Goal: Information Seeking & Learning: Learn about a topic

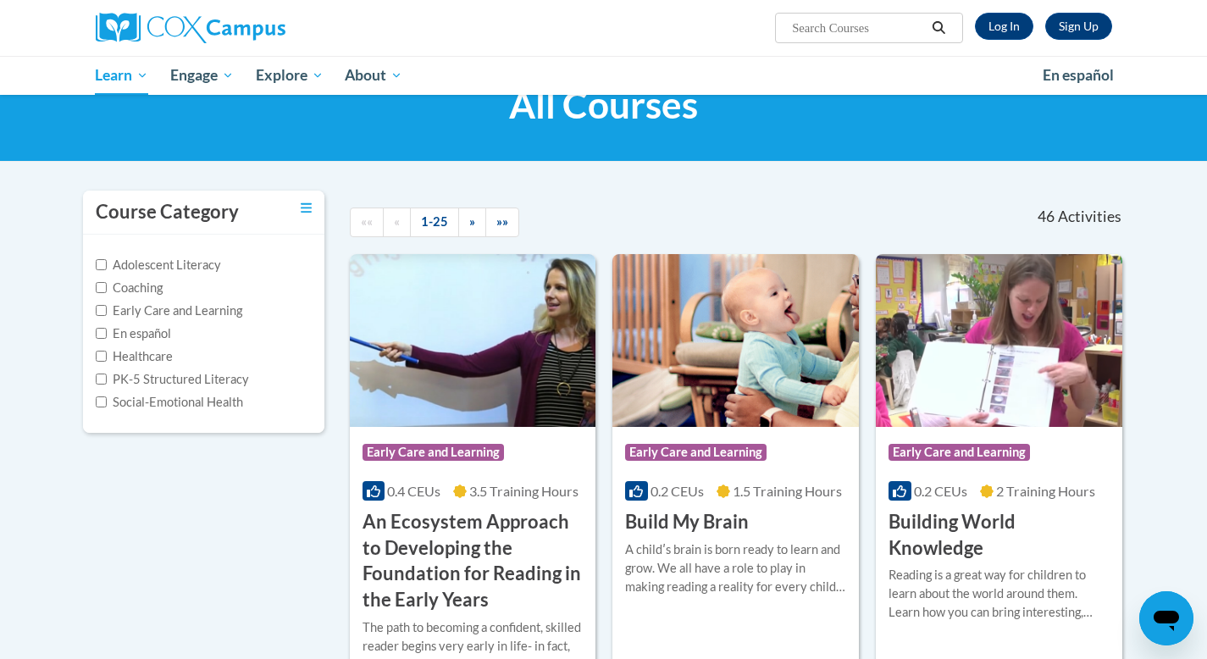
scroll to position [52, 0]
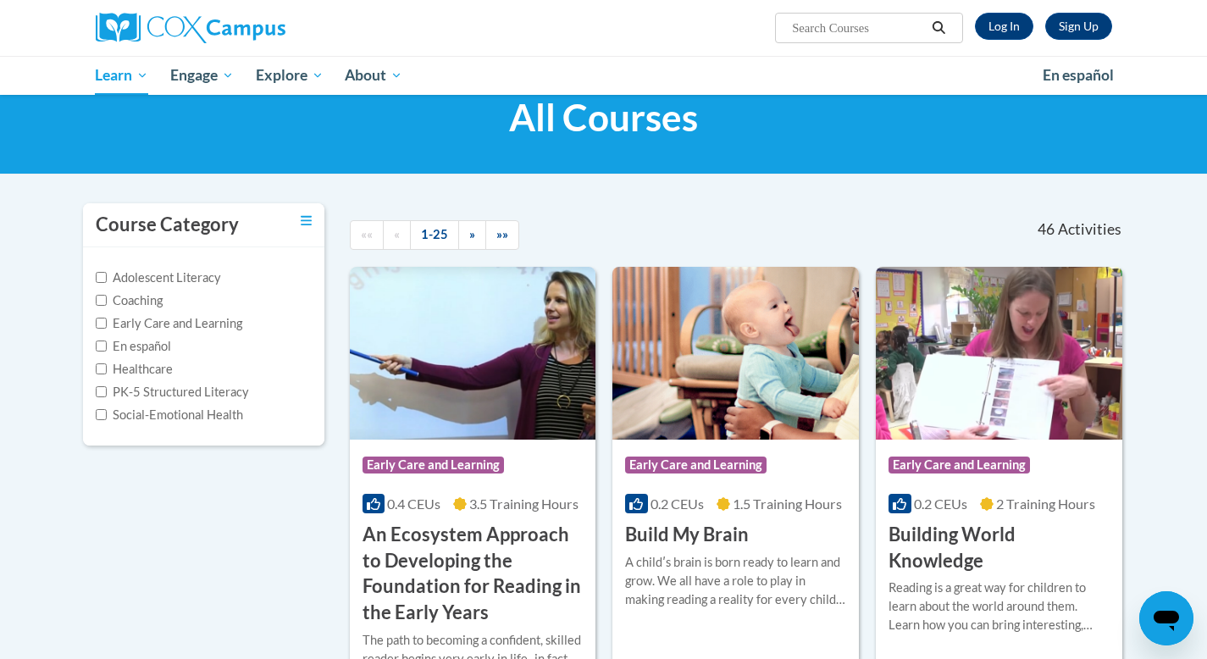
click at [800, 18] on input "Search..." at bounding box center [857, 28] width 135 height 20
type input "teaching writing"
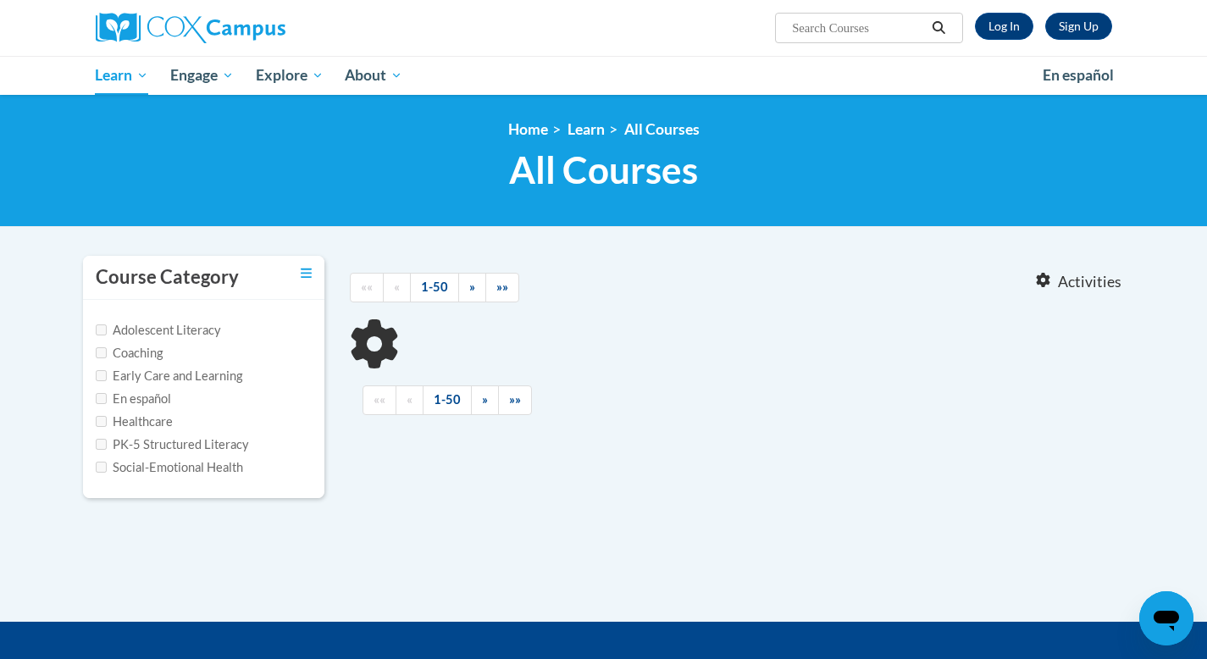
type input "teaching writing"
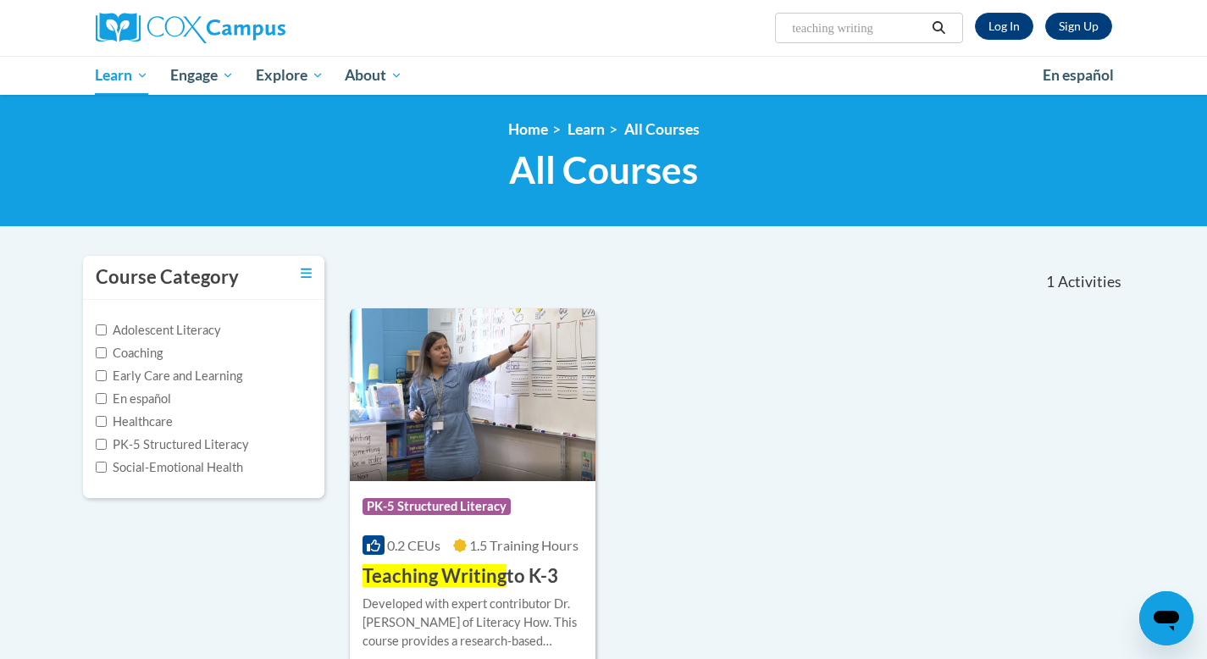
click at [450, 594] on div "Developed with expert contributor Dr. [PERSON_NAME] of Literacy How. This cours…" at bounding box center [472, 622] width 221 height 56
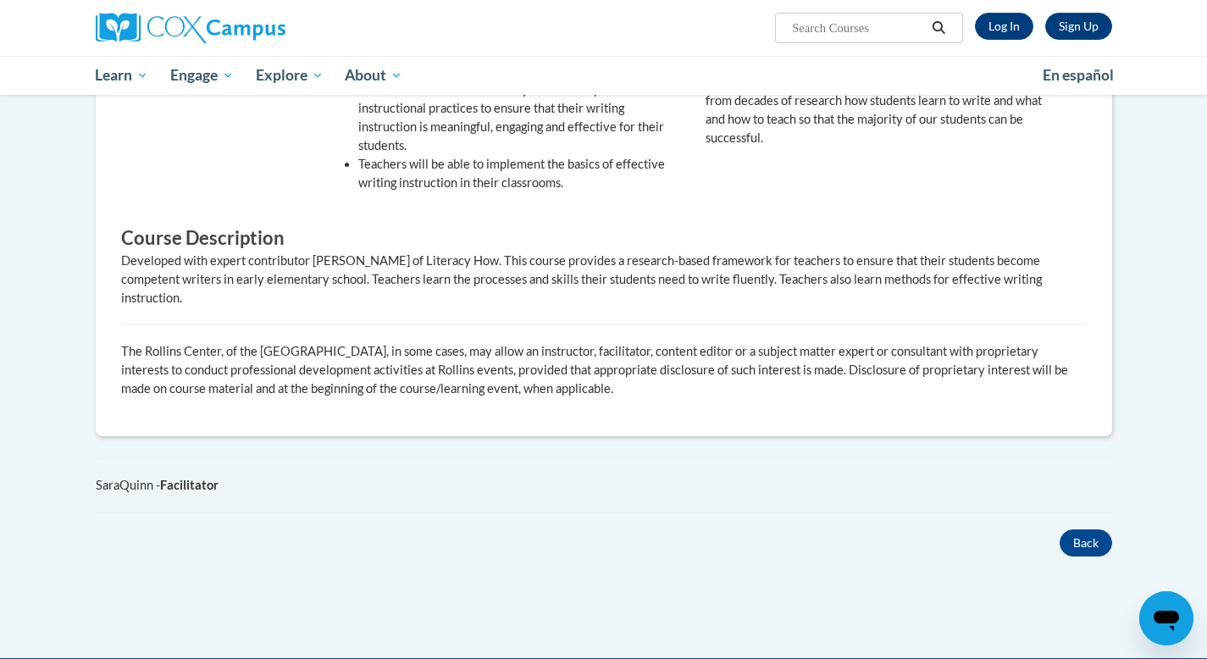
scroll to position [649, 0]
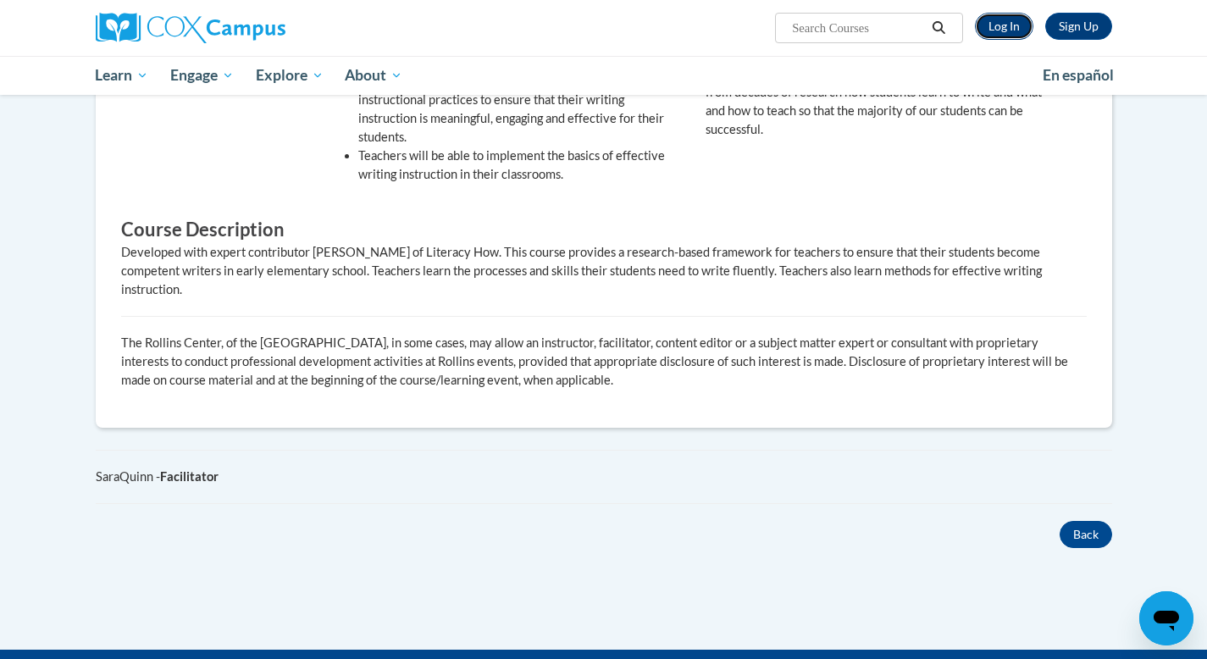
click at [1005, 17] on link "Log In" at bounding box center [1004, 26] width 58 height 27
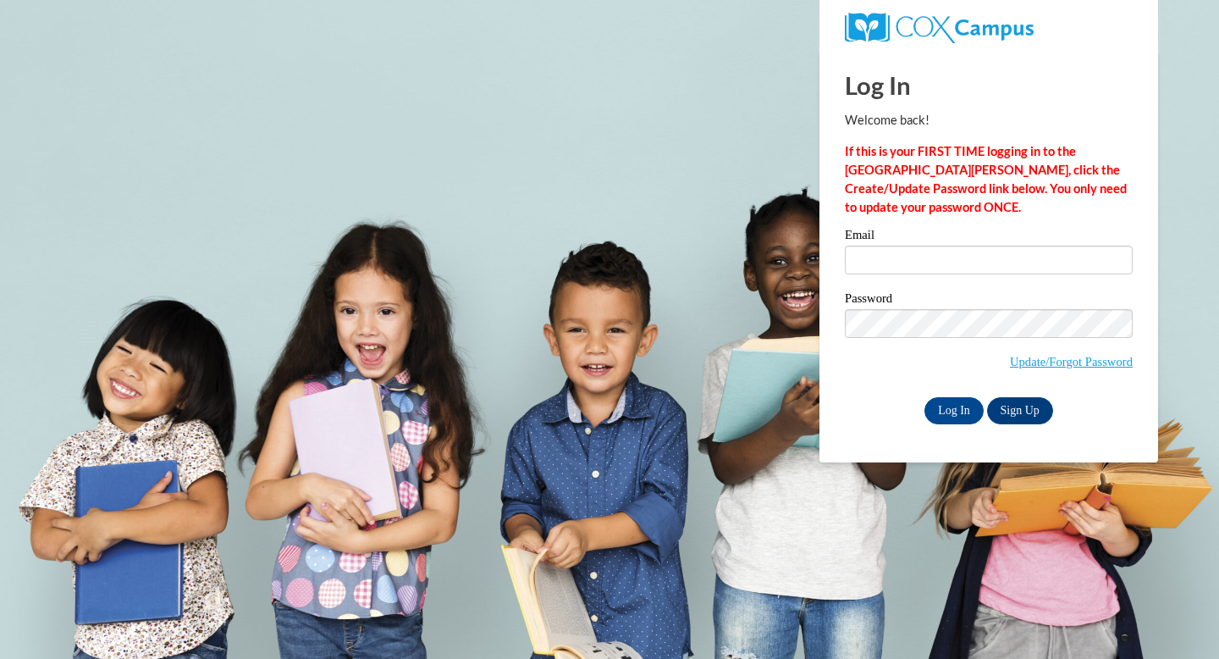
click at [914, 279] on div "Email" at bounding box center [989, 258] width 288 height 58
click at [914, 252] on input "Email" at bounding box center [989, 260] width 288 height 29
type input "segalv9838@ung.edu"
click at [956, 406] on input "Log In" at bounding box center [954, 410] width 59 height 27
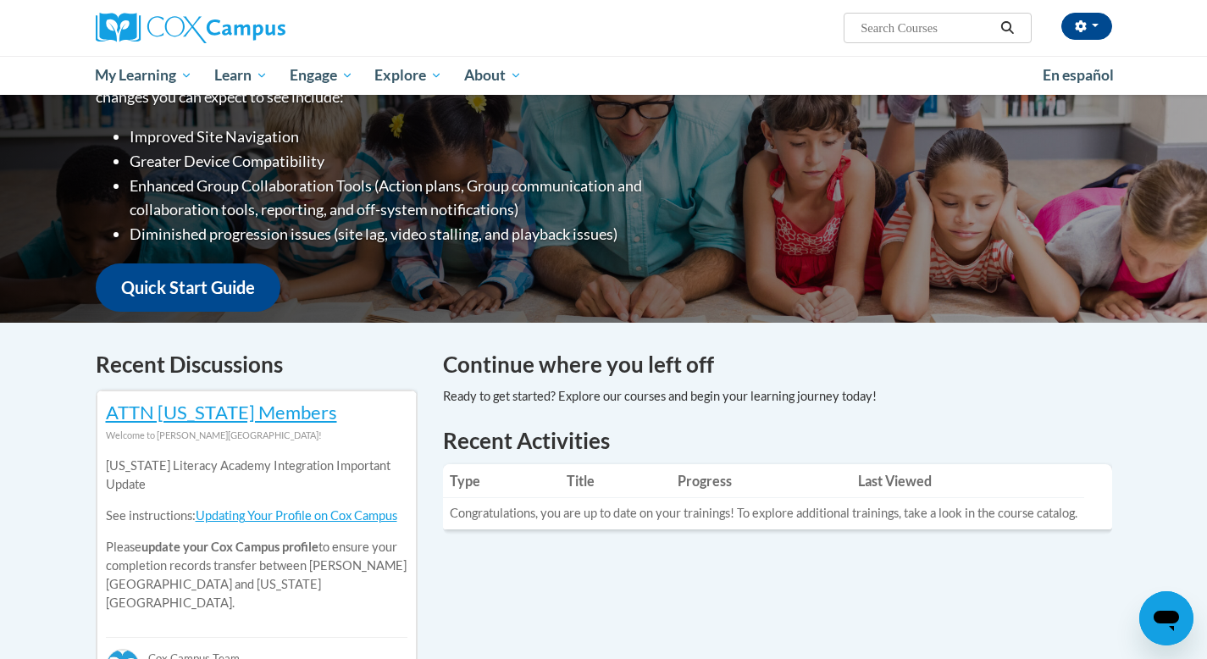
scroll to position [275, 0]
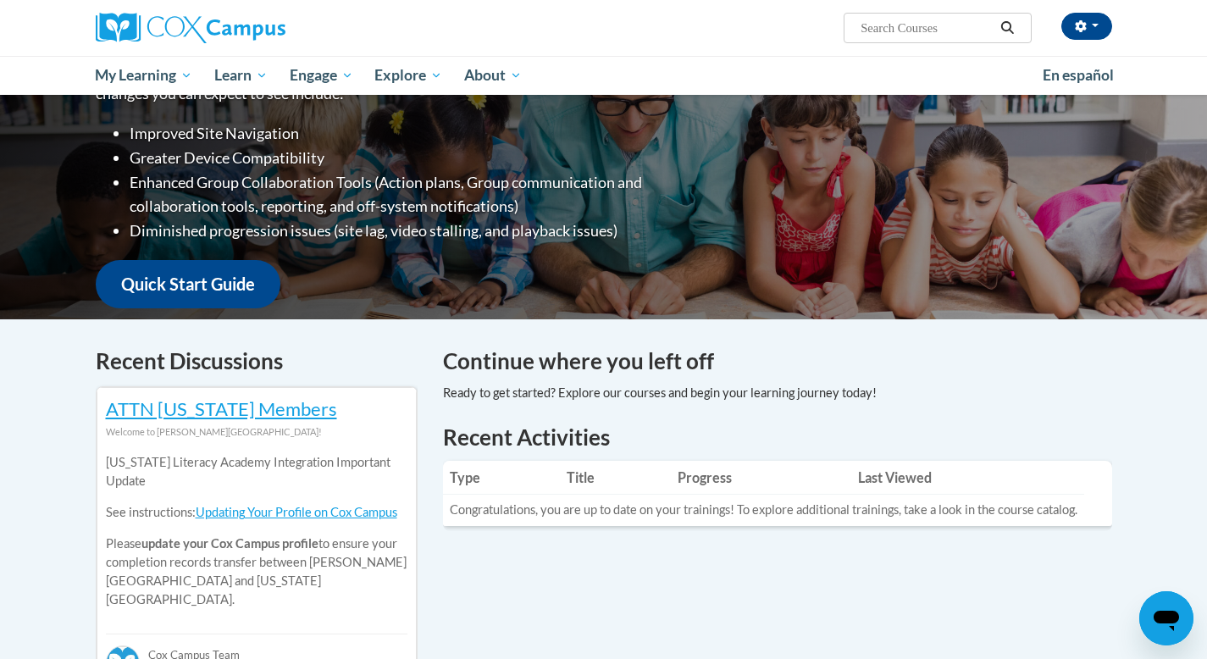
click at [912, 36] on input "Search..." at bounding box center [926, 28] width 135 height 20
type input "teaching writing"
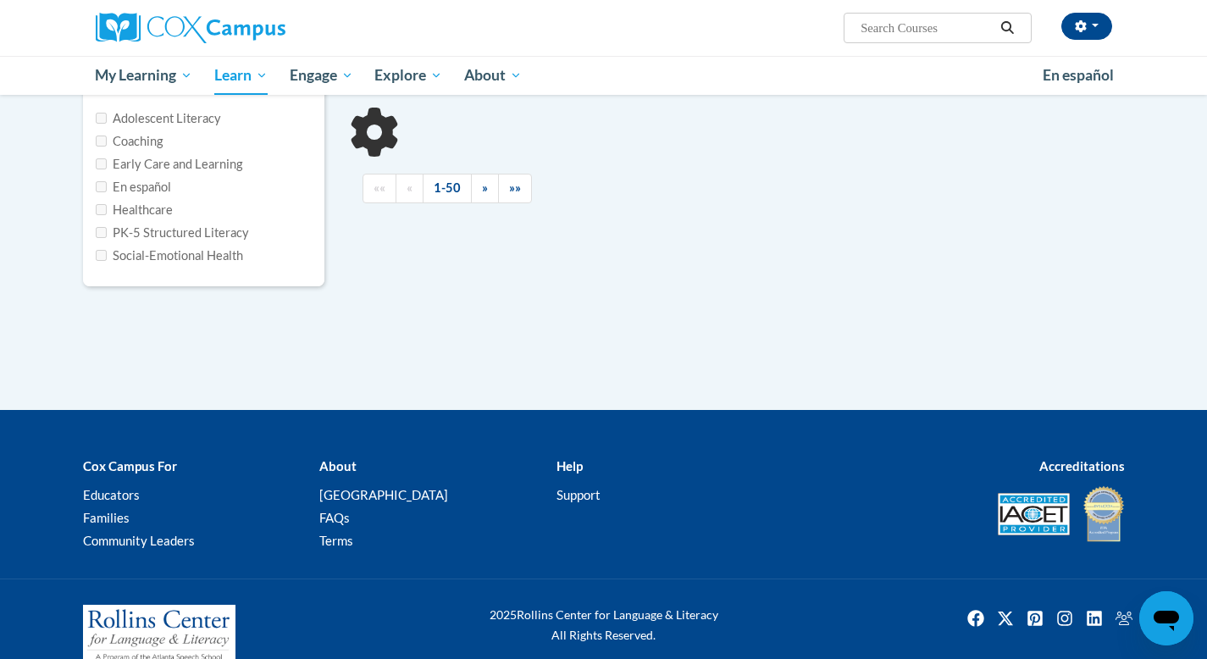
type input "teaching writing"
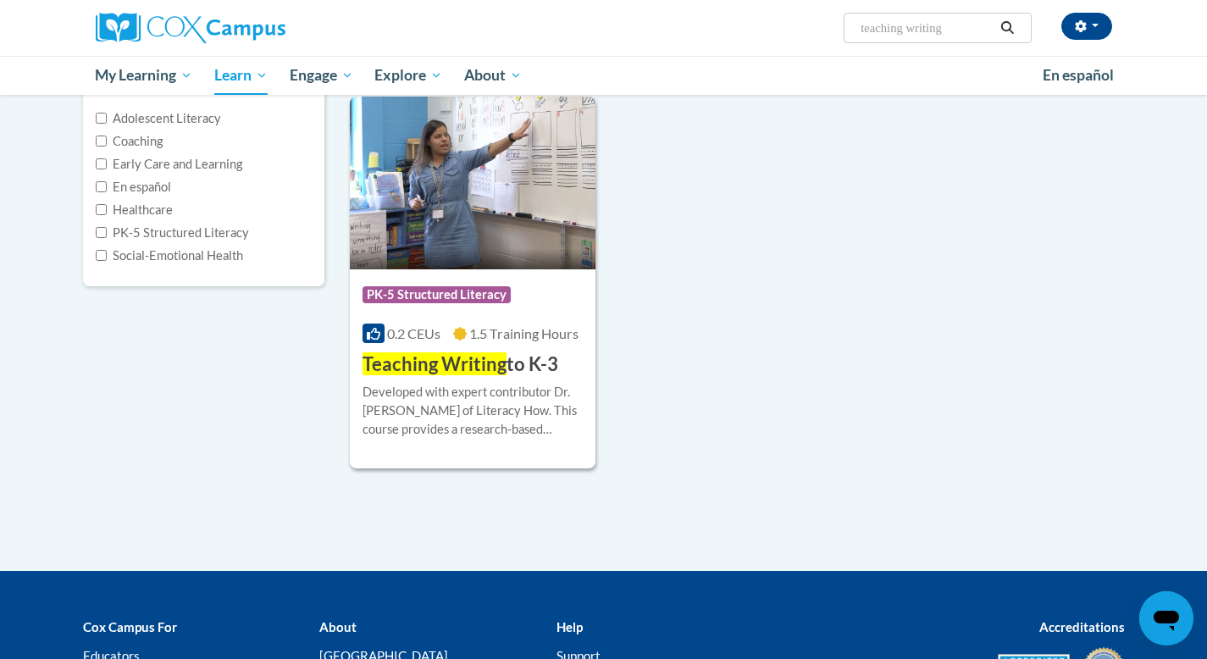
scroll to position [213, 0]
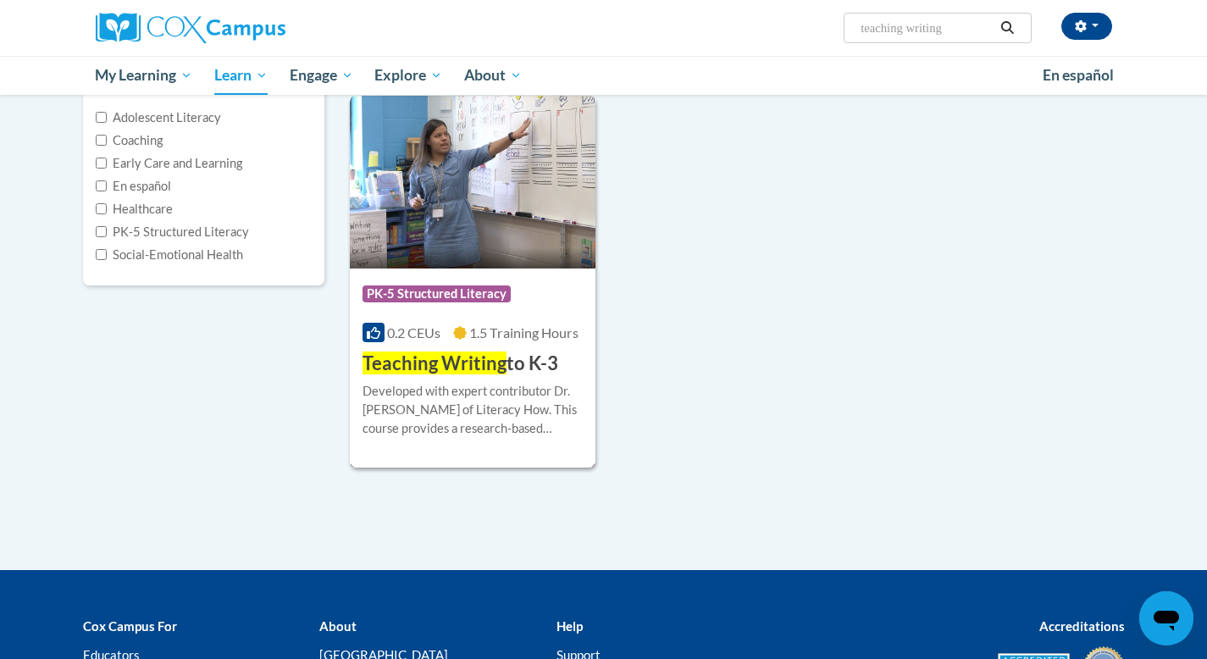
click at [477, 384] on div "Developed with expert contributor Dr. [PERSON_NAME] of Literacy How. This cours…" at bounding box center [472, 410] width 221 height 56
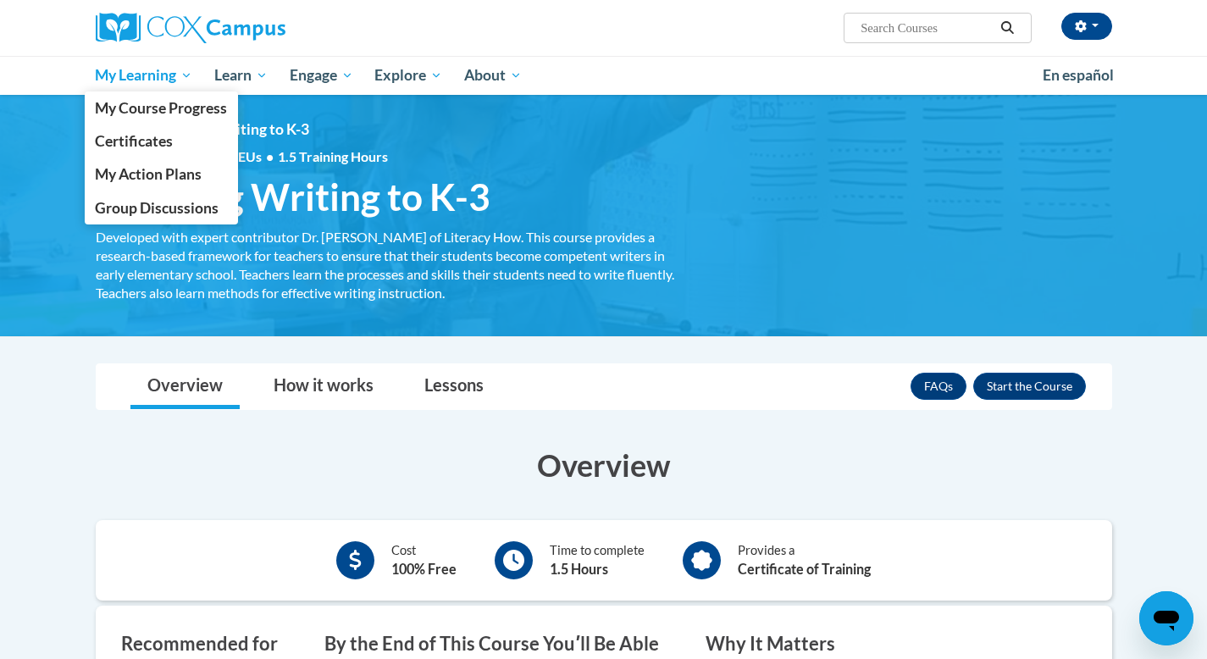
click at [164, 81] on span "My Learning" at bounding box center [143, 75] width 97 height 20
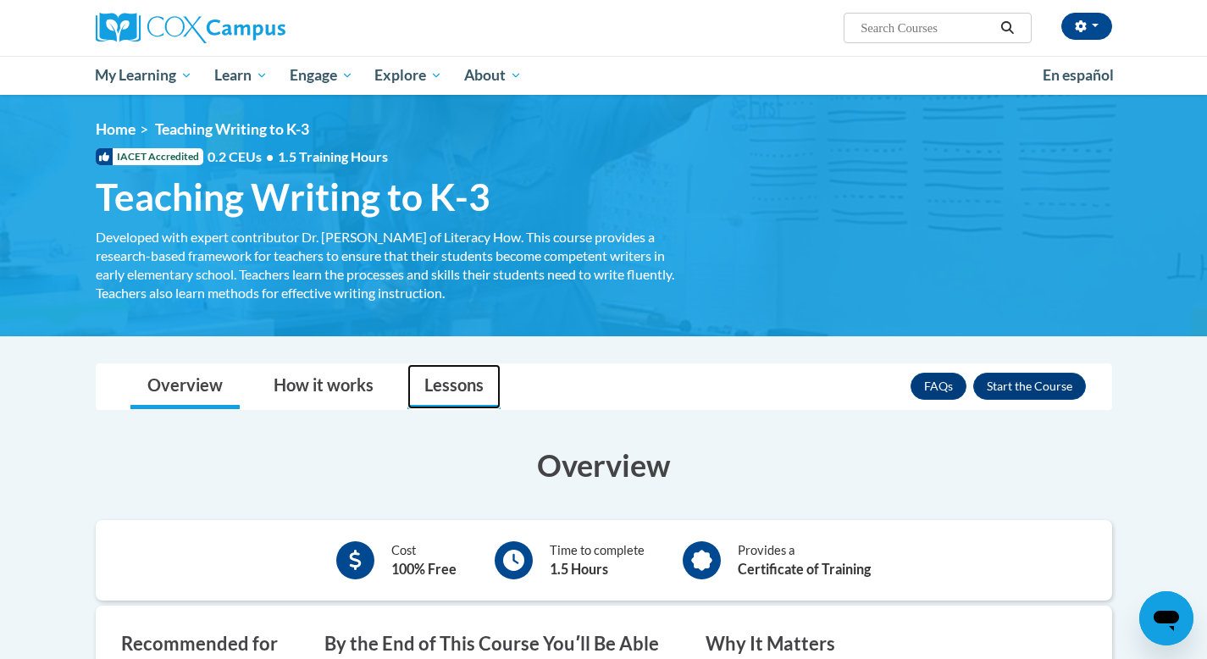
click at [465, 384] on link "Lessons" at bounding box center [453, 386] width 93 height 45
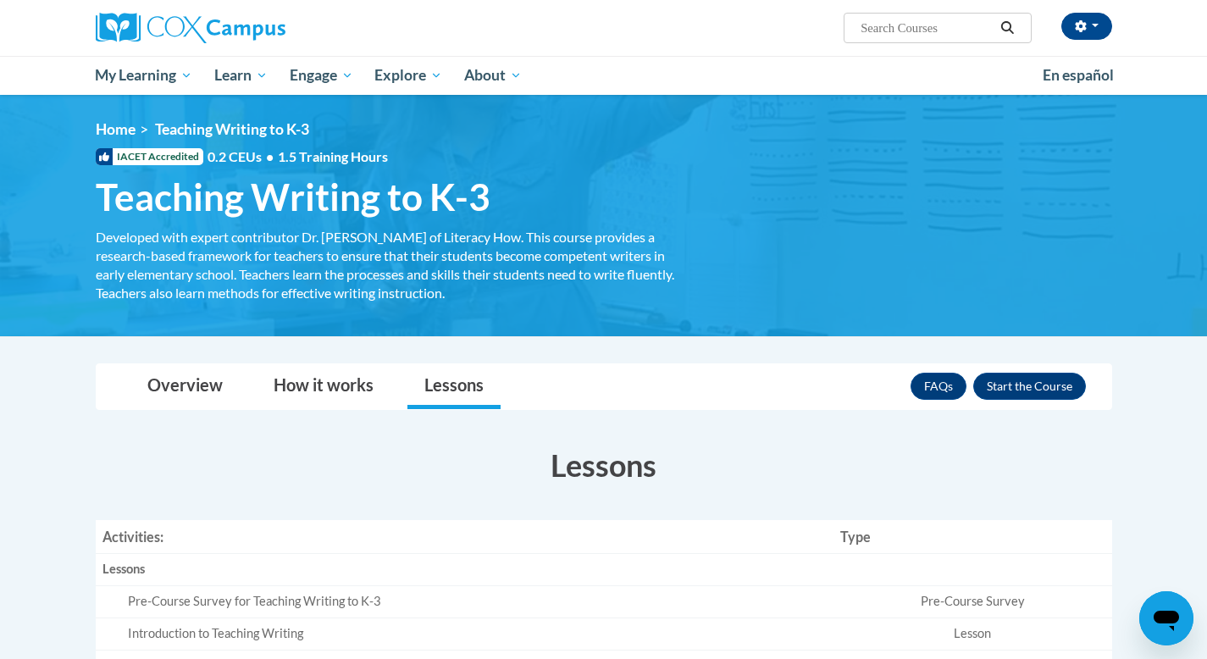
click at [1035, 364] on div "FAQs Enroll" at bounding box center [997, 386] width 175 height 44
click at [1035, 365] on div "FAQs Enroll" at bounding box center [997, 386] width 175 height 44
click at [1033, 371] on div "FAQs Enroll" at bounding box center [997, 386] width 175 height 44
click at [1033, 377] on button "Enroll" at bounding box center [1029, 386] width 113 height 27
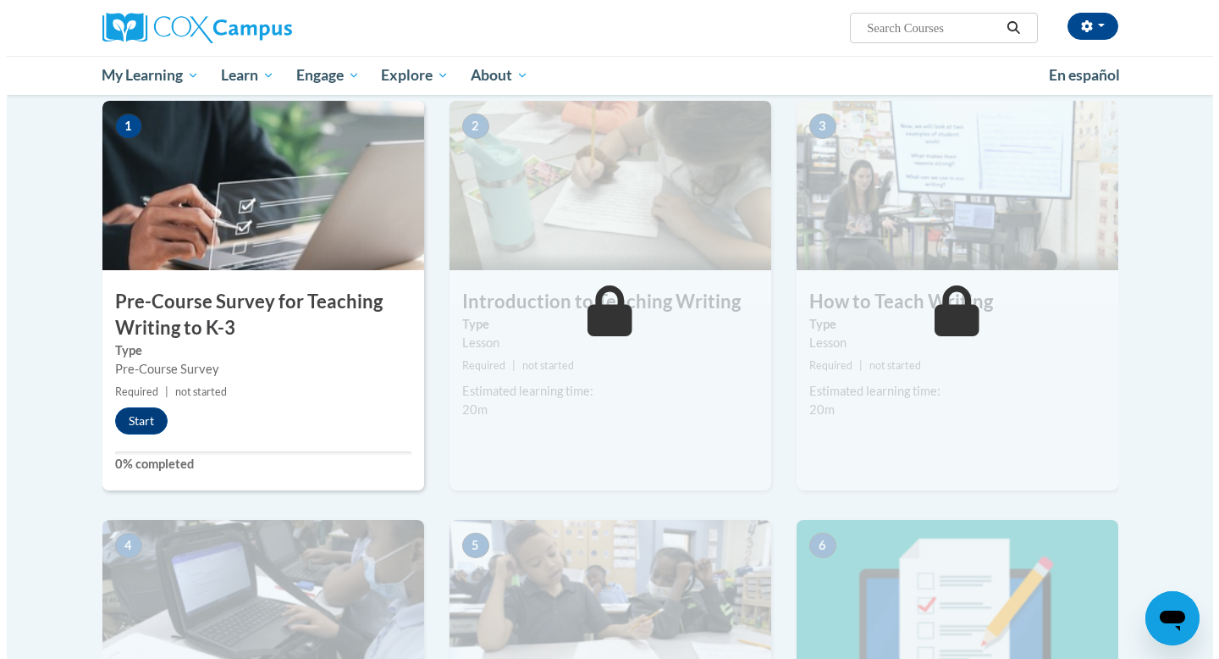
scroll to position [506, 0]
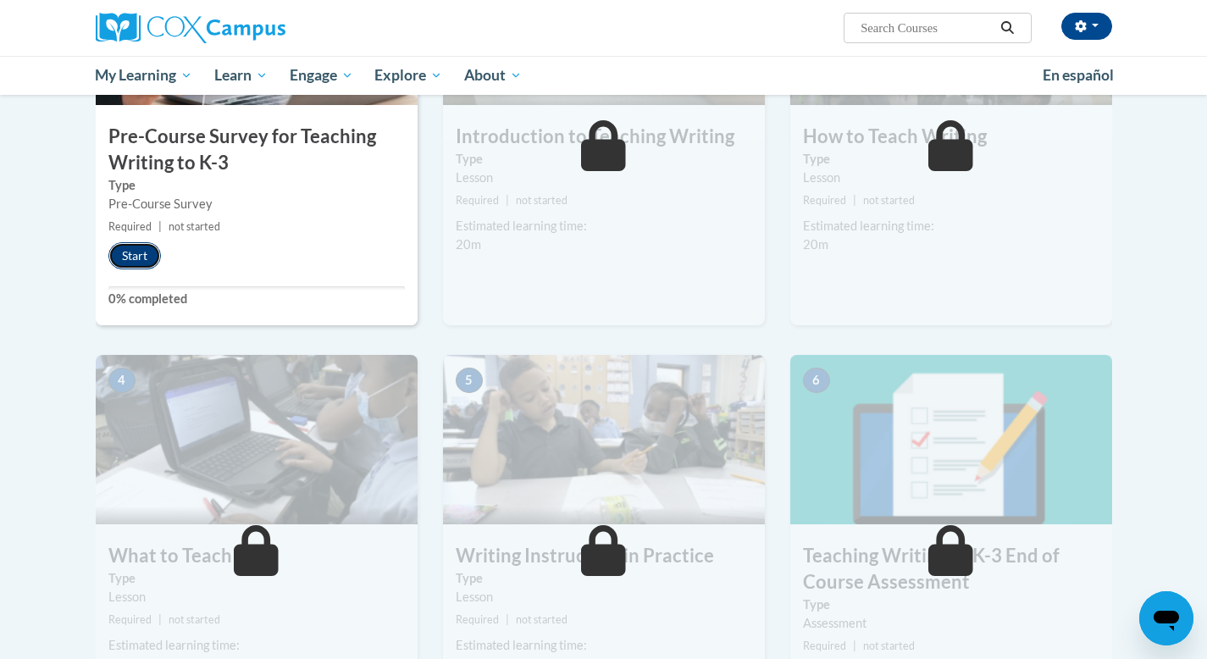
click at [135, 260] on button "Start" at bounding box center [134, 255] width 52 height 27
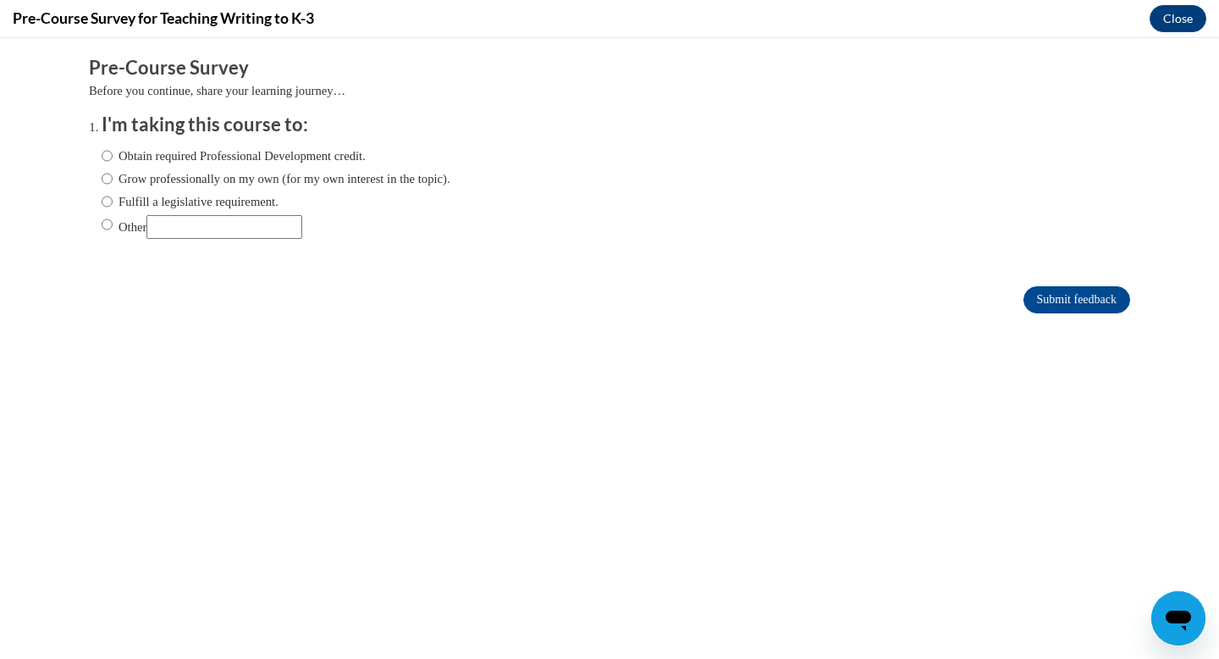
scroll to position [0, 0]
click at [899, 174] on div "Obtain required Professional Development credit. Grow professionally on my own …" at bounding box center [610, 195] width 1016 height 114
click at [209, 156] on label "Obtain required Professional Development credit." at bounding box center [234, 155] width 264 height 19
click at [113, 156] on input "Obtain required Professional Development credit." at bounding box center [107, 155] width 11 height 19
radio input "true"
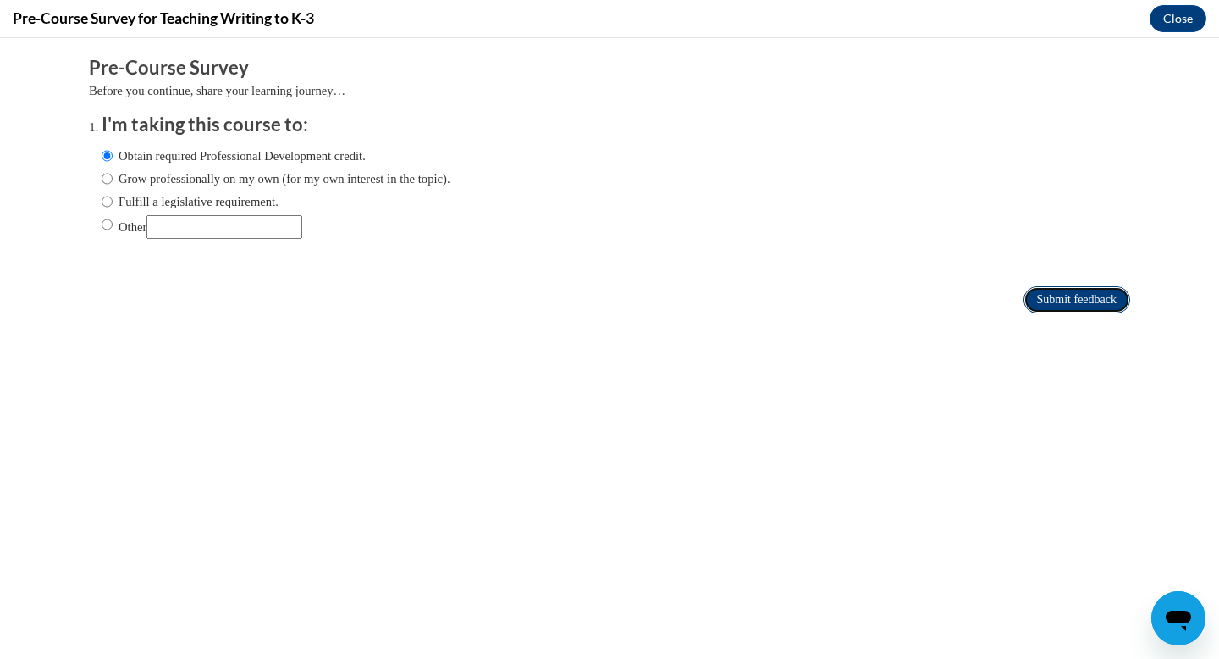
click at [1071, 307] on input "Submit feedback" at bounding box center [1077, 299] width 107 height 27
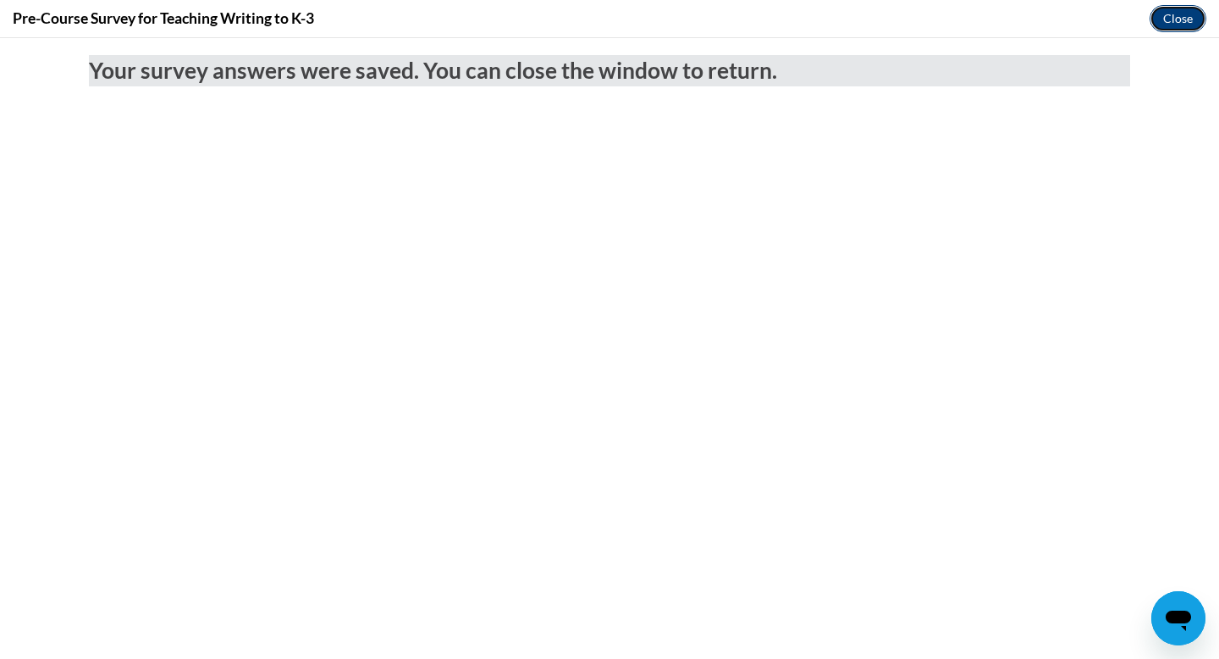
click at [1180, 30] on button "Close" at bounding box center [1178, 18] width 57 height 27
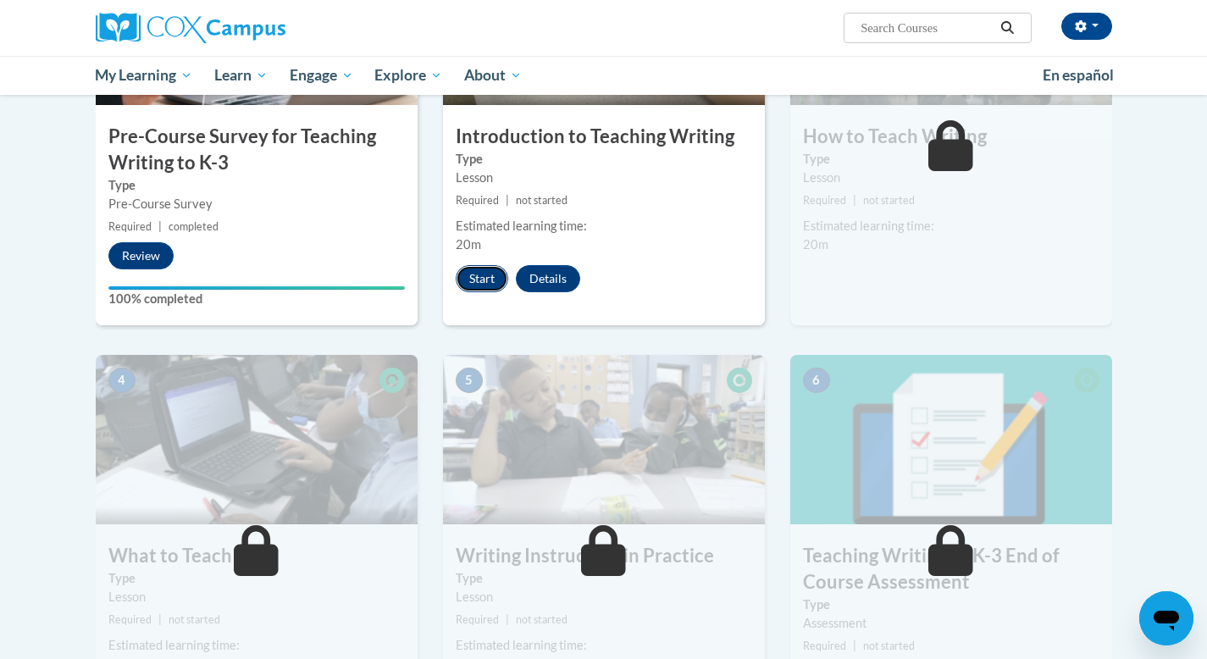
click at [496, 280] on button "Start" at bounding box center [482, 278] width 52 height 27
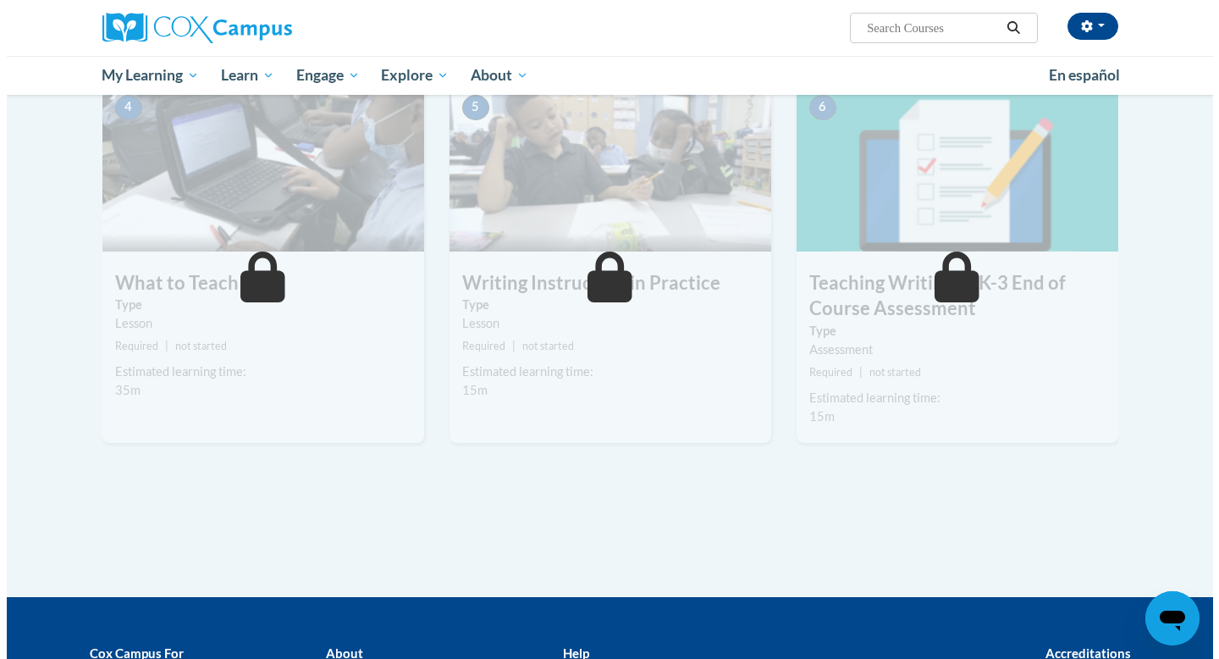
scroll to position [573, 0]
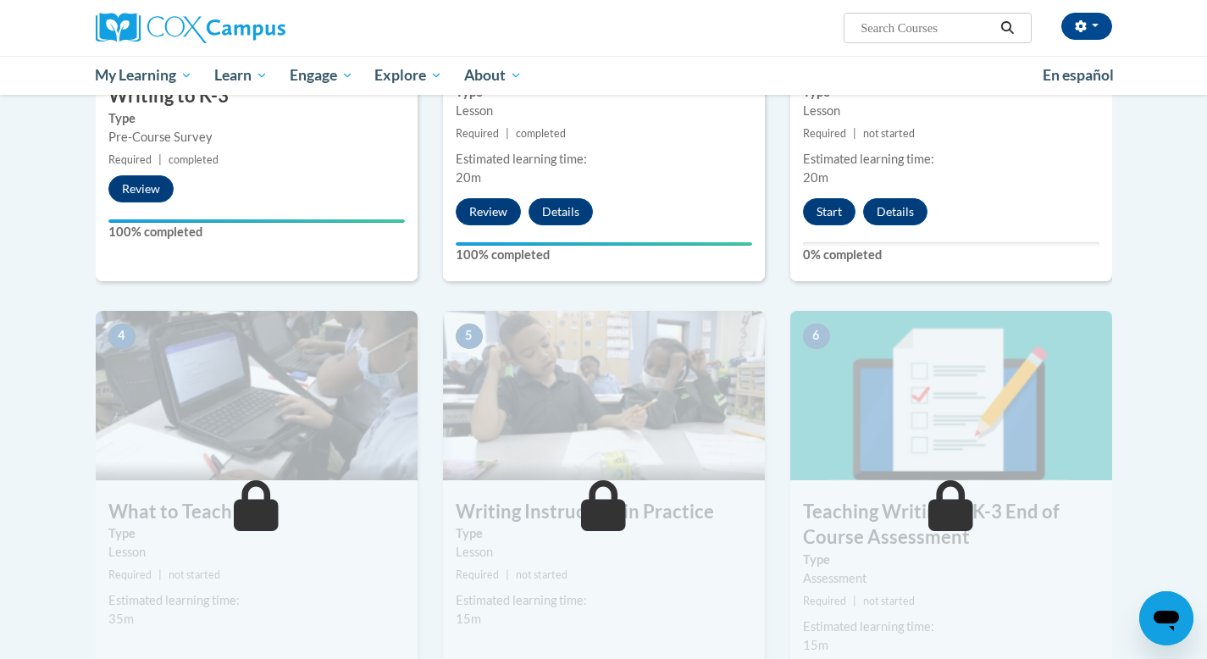
click at [831, 228] on div "3 How to Teach Writing Type Lesson Required | not started Estimated learning ti…" at bounding box center [951, 75] width 322 height 412
click at [828, 218] on button "Start" at bounding box center [829, 211] width 52 height 27
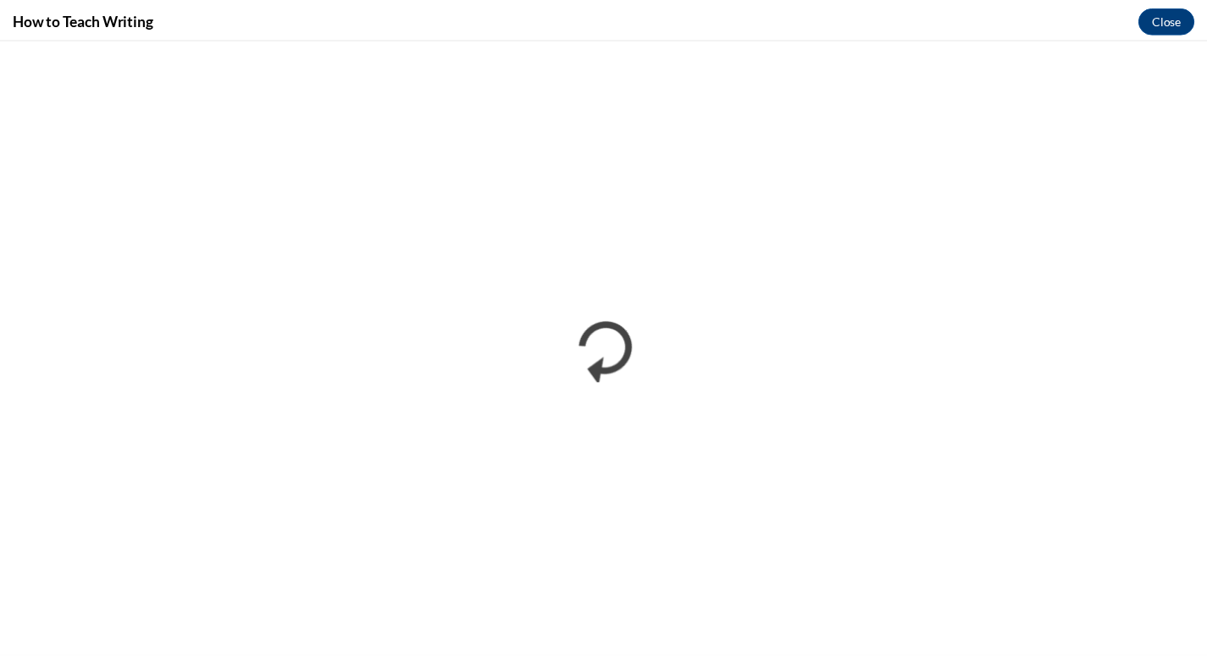
scroll to position [0, 0]
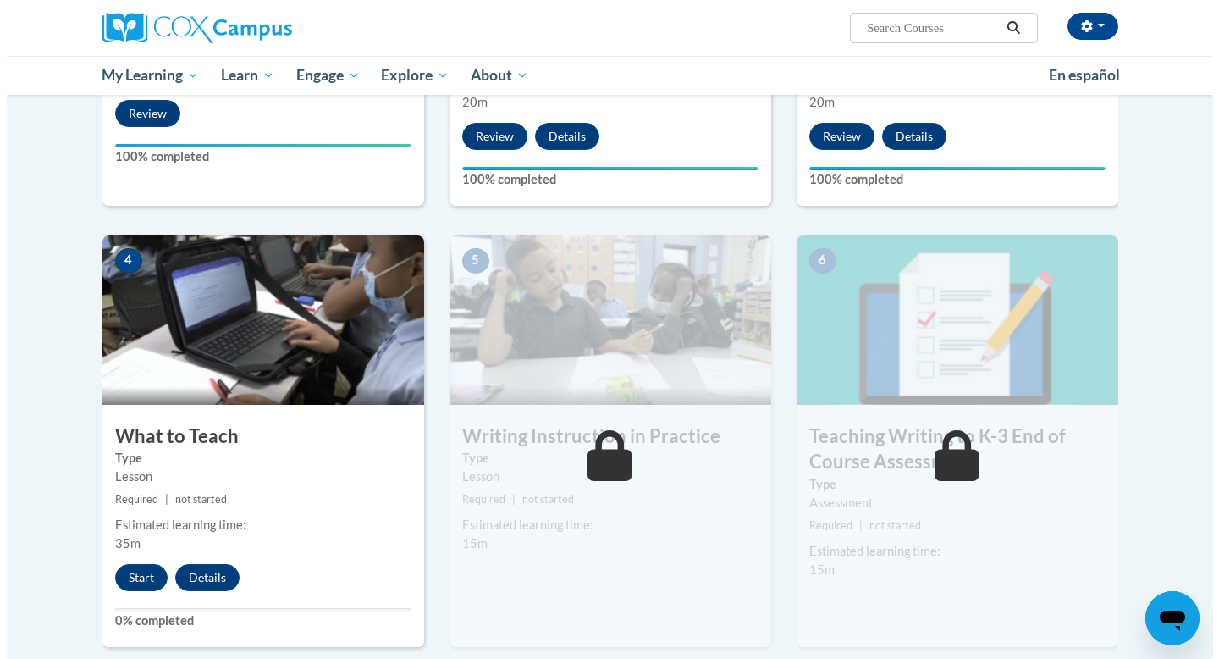
scroll to position [665, 0]
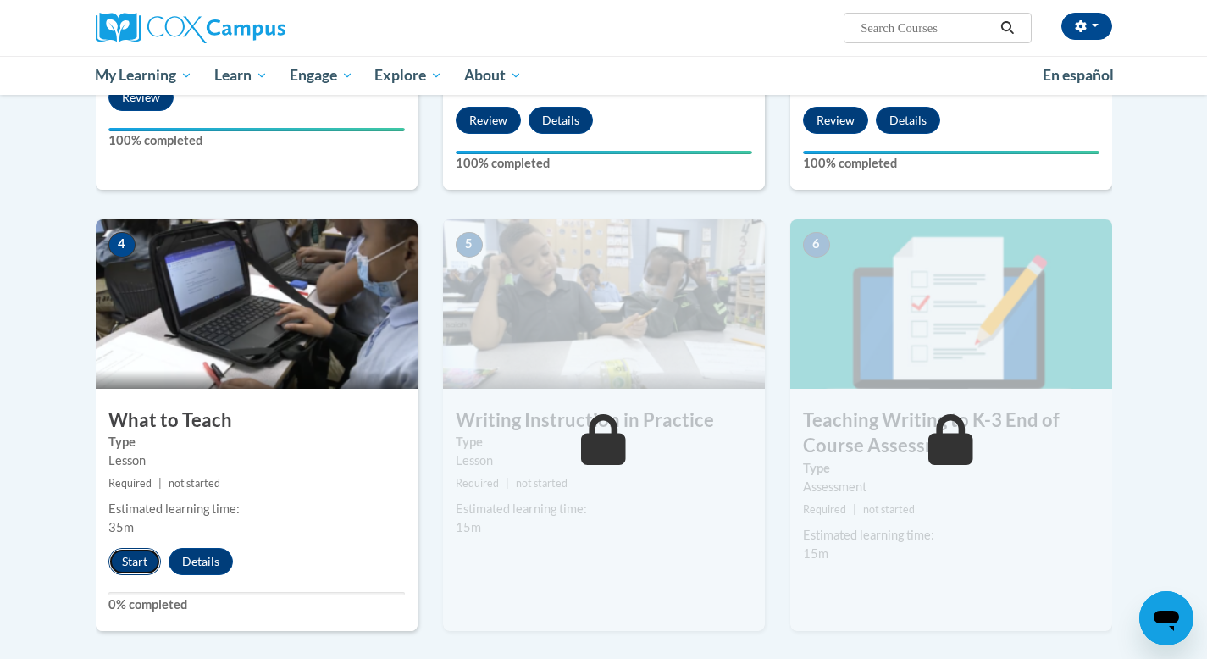
click at [127, 566] on button "Start" at bounding box center [134, 561] width 52 height 27
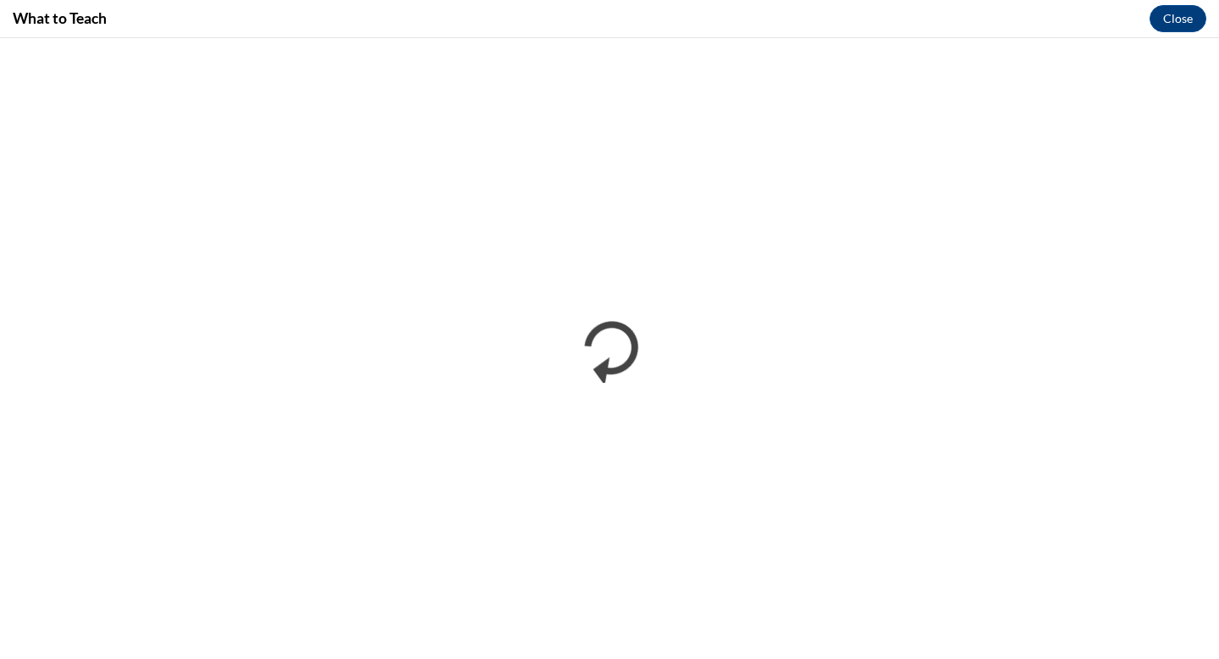
scroll to position [0, 0]
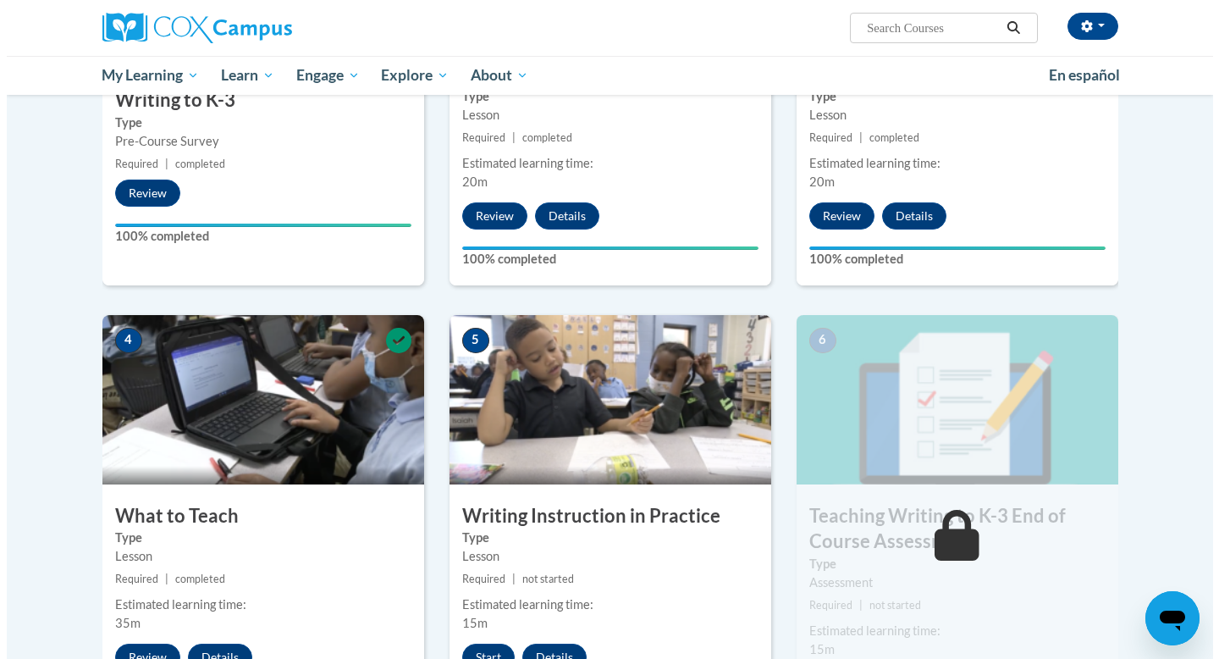
scroll to position [745, 0]
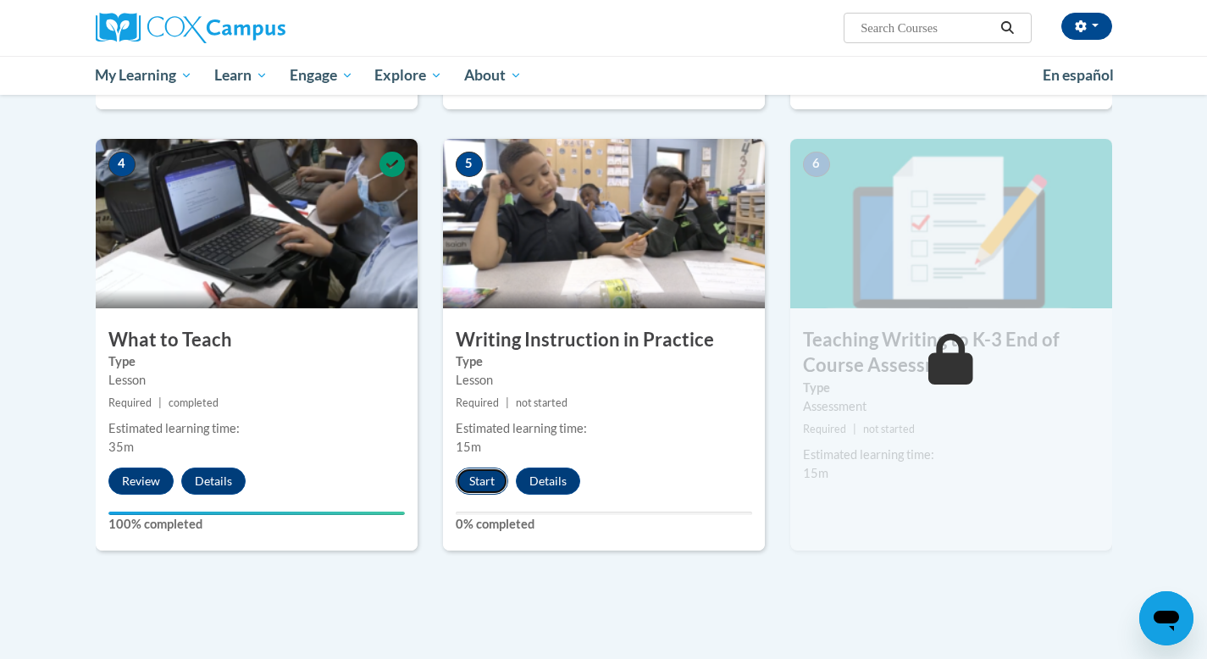
click at [472, 476] on button "Start" at bounding box center [482, 480] width 52 height 27
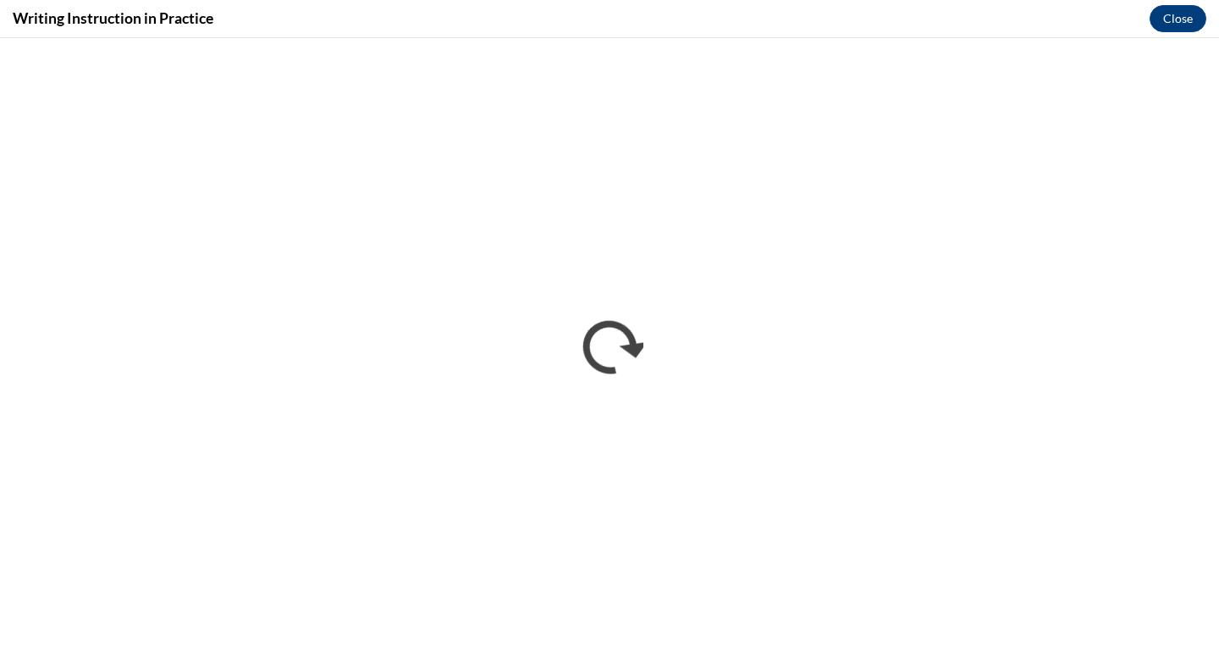
scroll to position [0, 0]
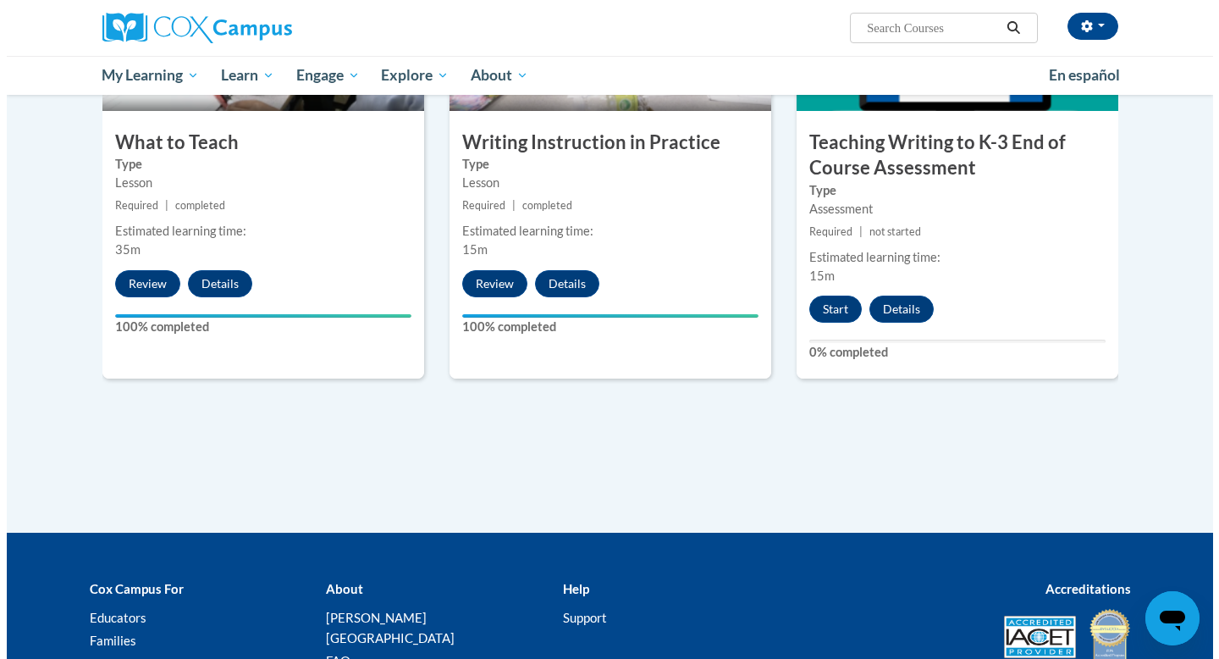
scroll to position [936, 0]
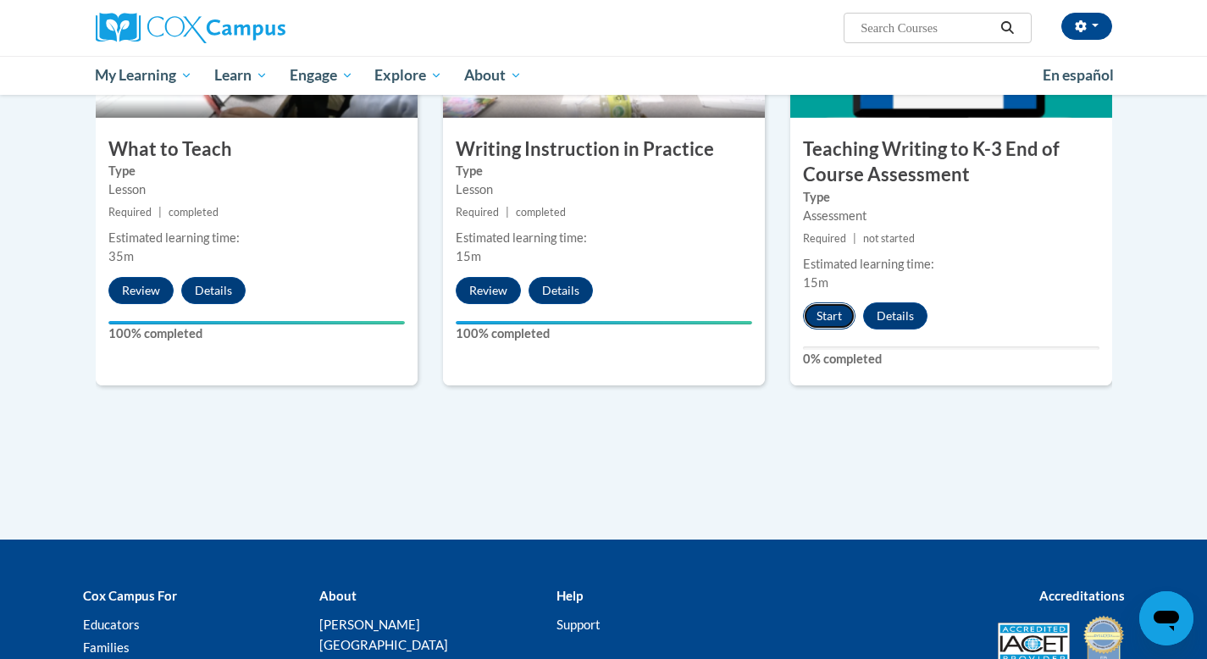
click at [837, 315] on button "Start" at bounding box center [829, 315] width 52 height 27
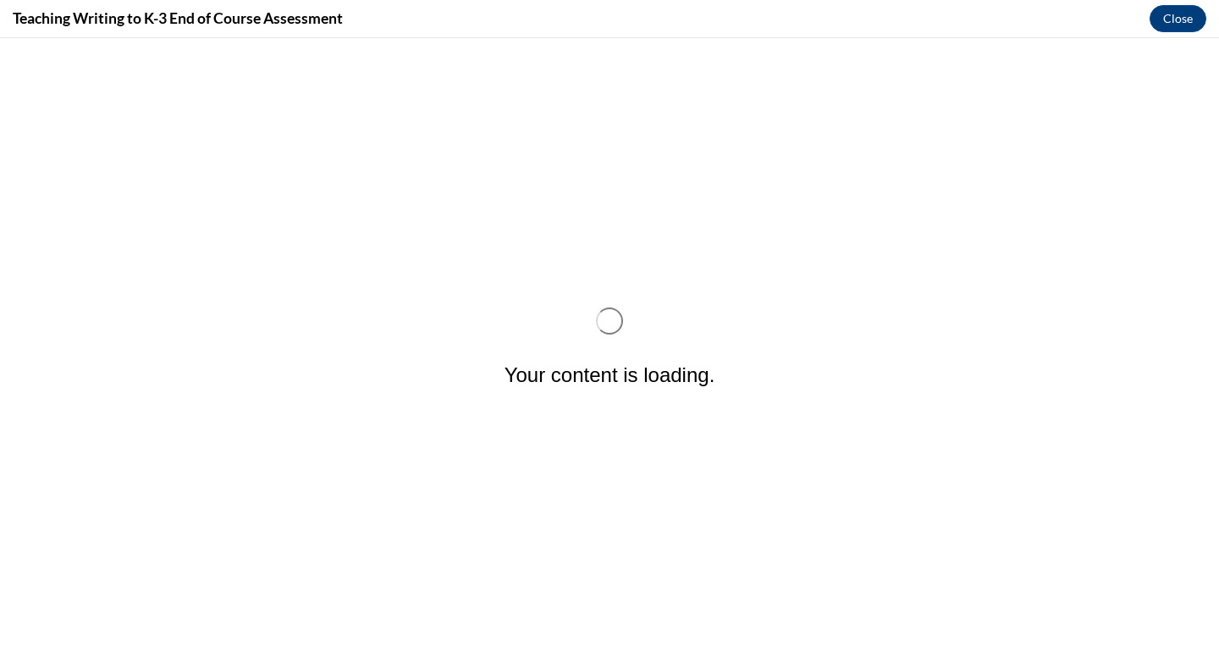
scroll to position [0, 0]
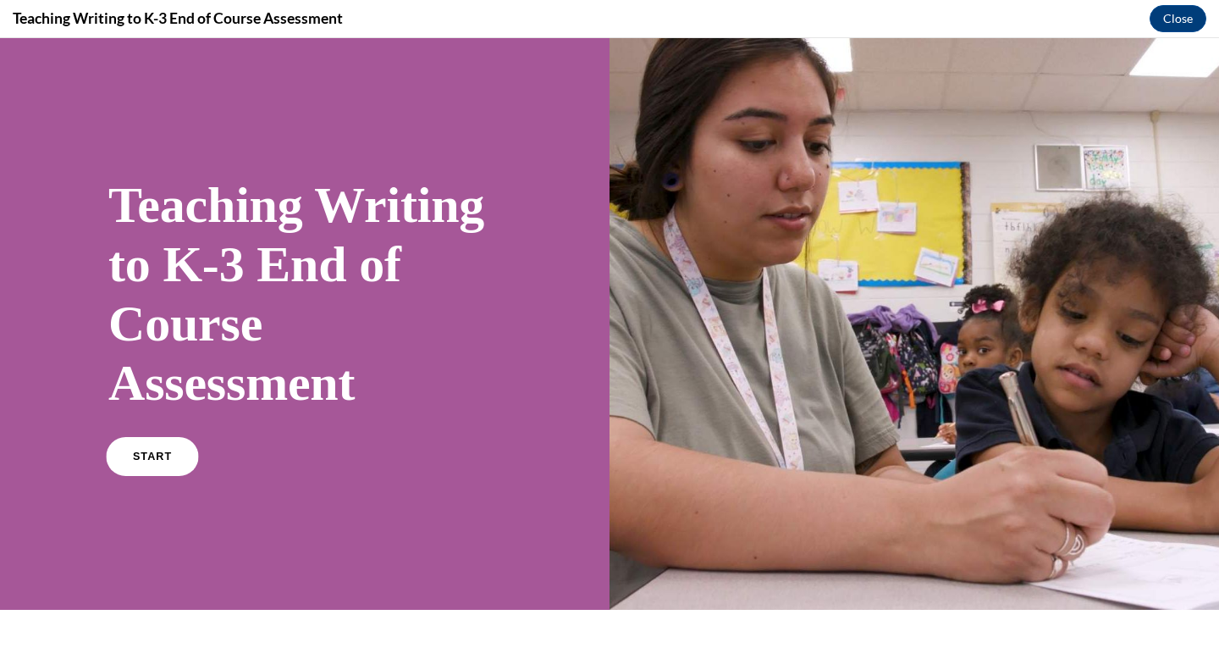
click at [149, 462] on link "START" at bounding box center [152, 456] width 92 height 39
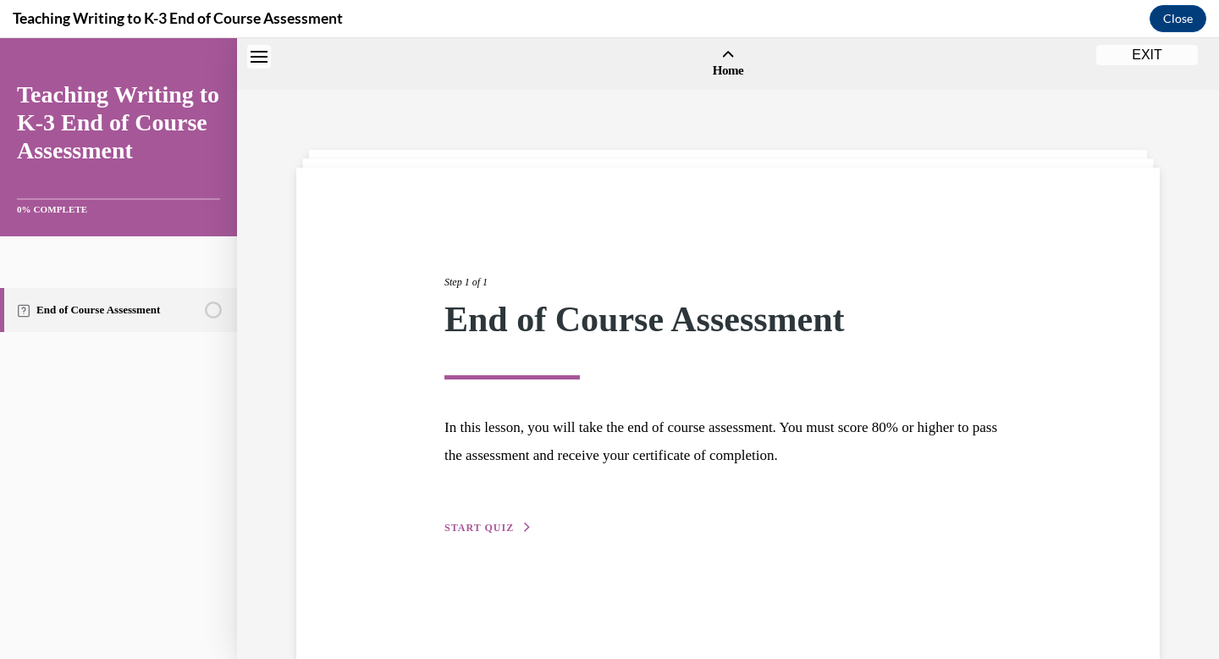
scroll to position [52, 0]
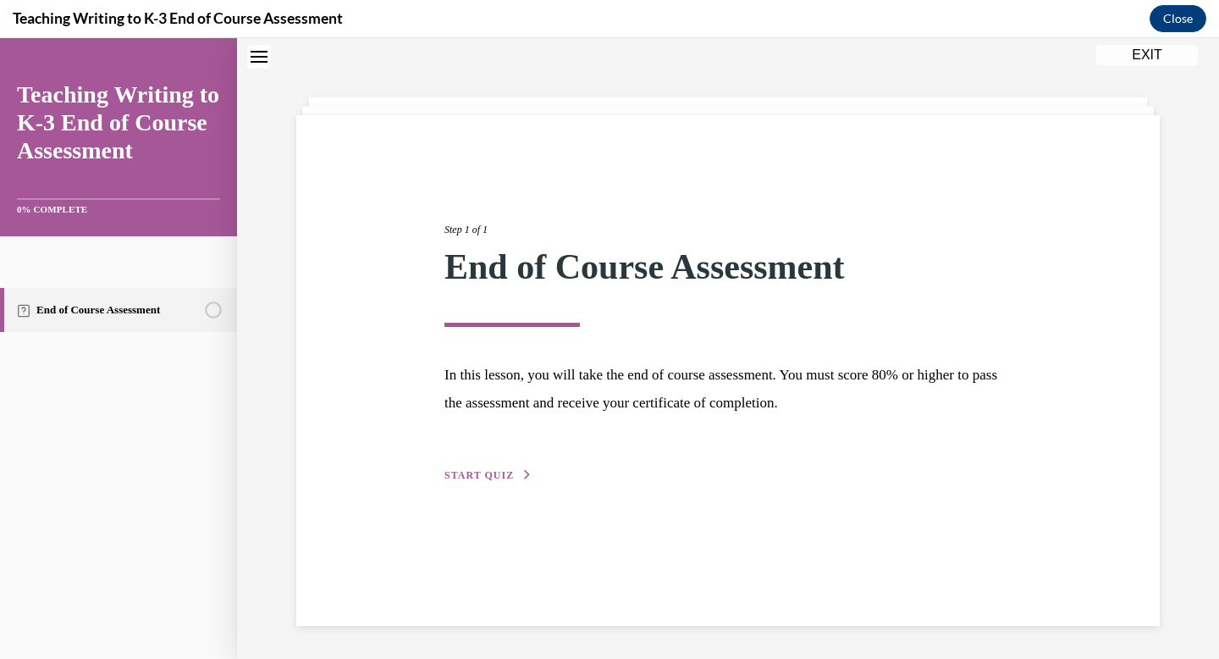
click at [445, 471] on span "START QUIZ" at bounding box center [479, 475] width 69 height 12
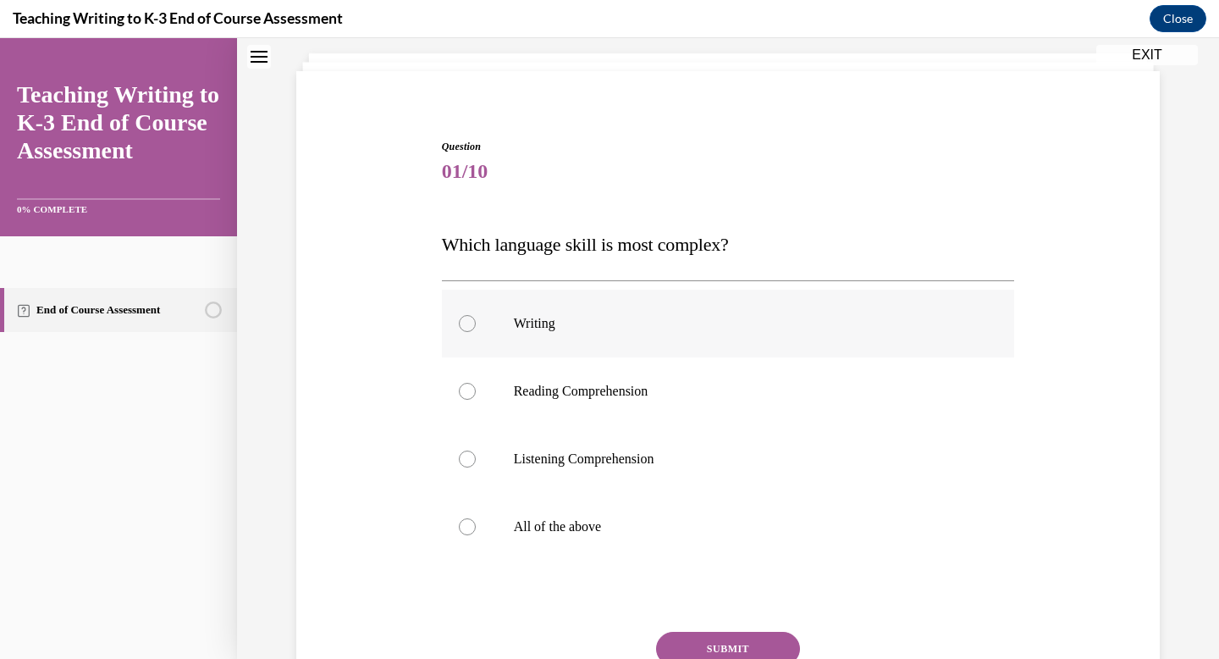
scroll to position [107, 0]
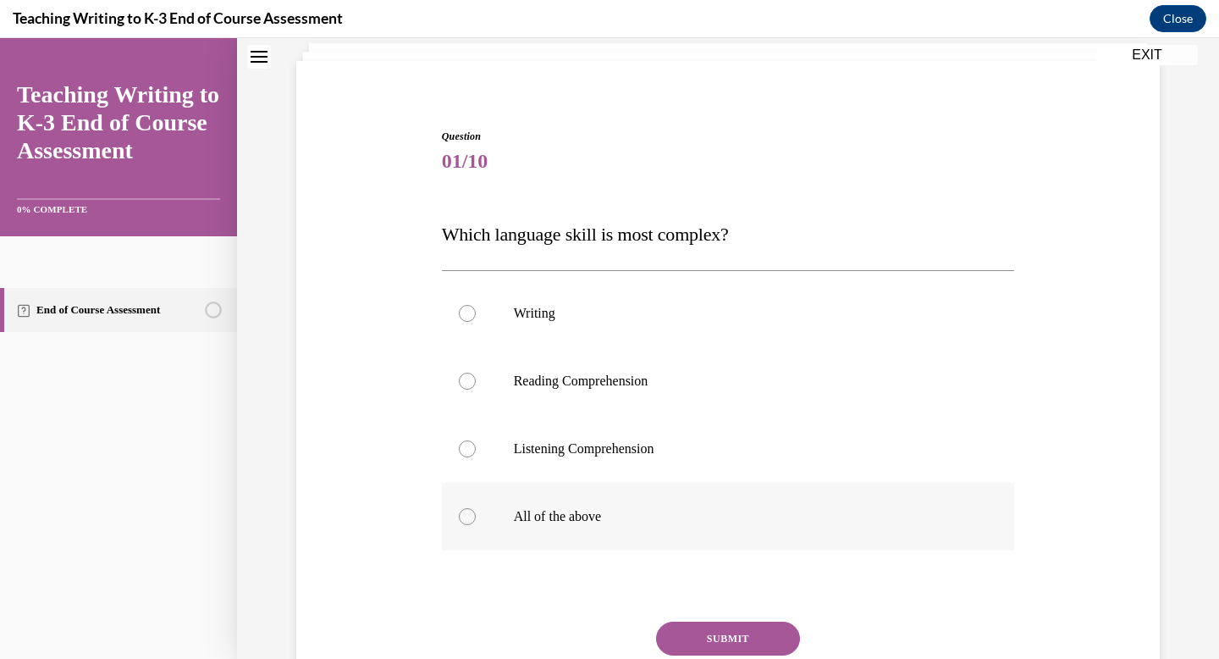
click at [798, 500] on label "All of the above" at bounding box center [728, 517] width 573 height 68
click at [476, 508] on input "All of the above" at bounding box center [467, 516] width 17 height 17
radio input "true"
click at [738, 627] on button "SUBMIT" at bounding box center [728, 639] width 144 height 34
click at [818, 522] on p "All of the above" at bounding box center [743, 516] width 459 height 17
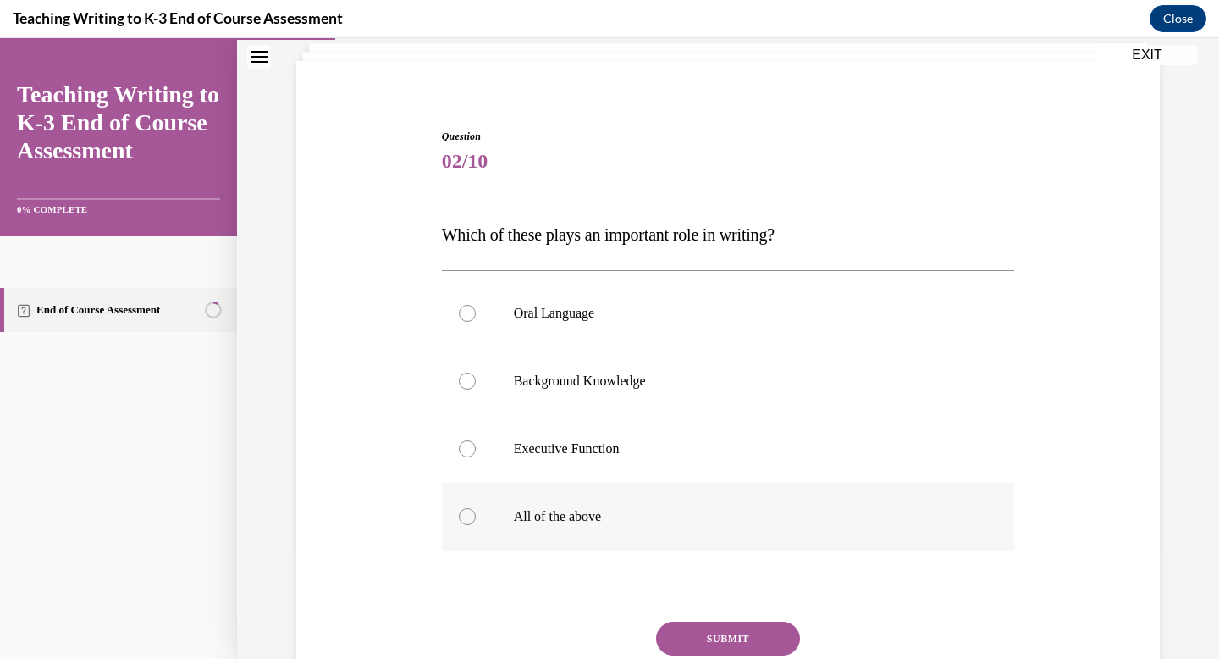
click at [476, 522] on input "All of the above" at bounding box center [467, 516] width 17 height 17
radio input "true"
click at [727, 626] on button "SUBMIT" at bounding box center [728, 639] width 144 height 34
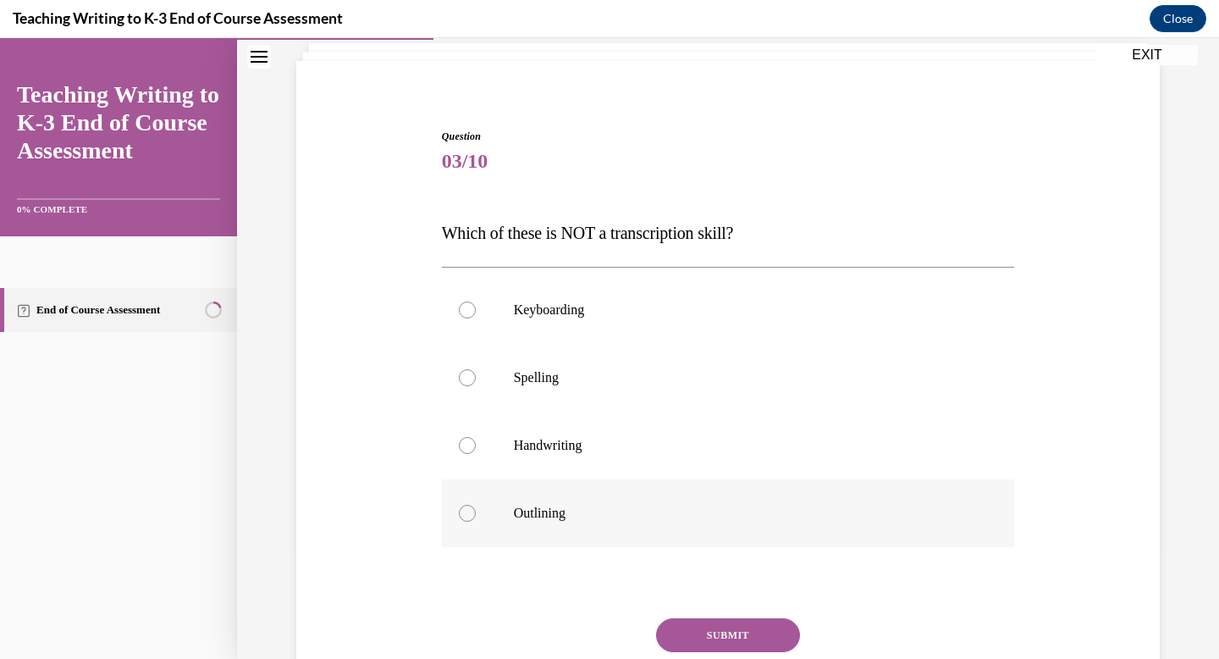
click at [845, 523] on label "Outlining" at bounding box center [728, 513] width 573 height 68
click at [476, 522] on input "Outlining" at bounding box center [467, 513] width 17 height 17
radio input "true"
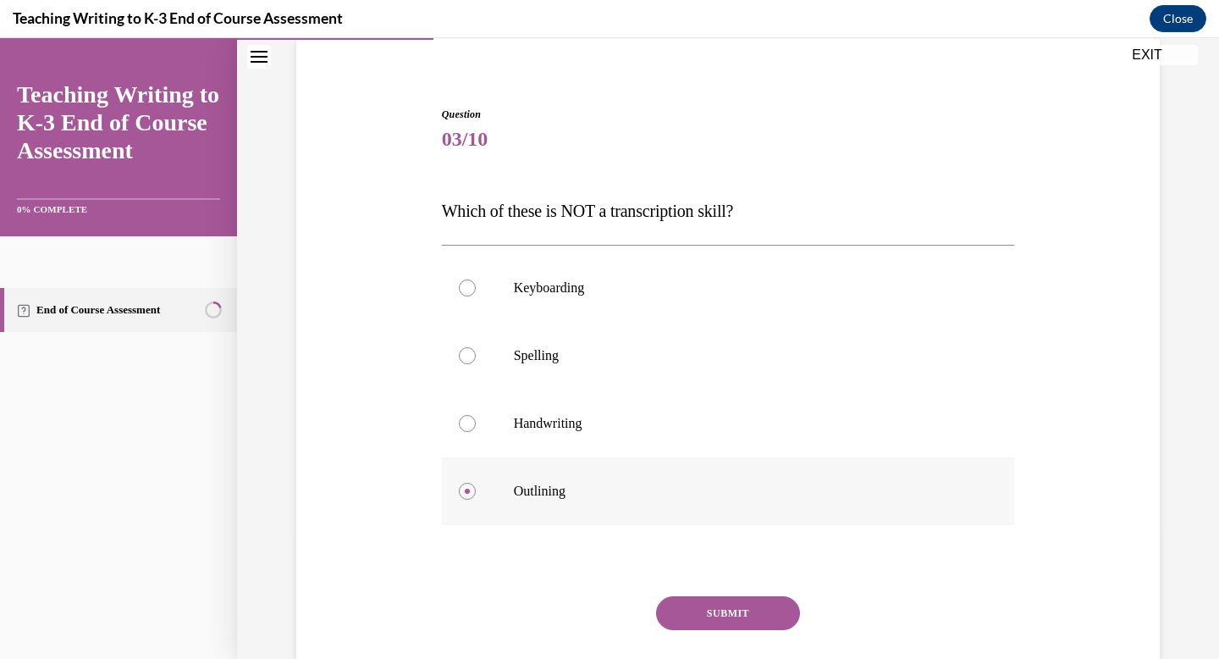
scroll to position [133, 0]
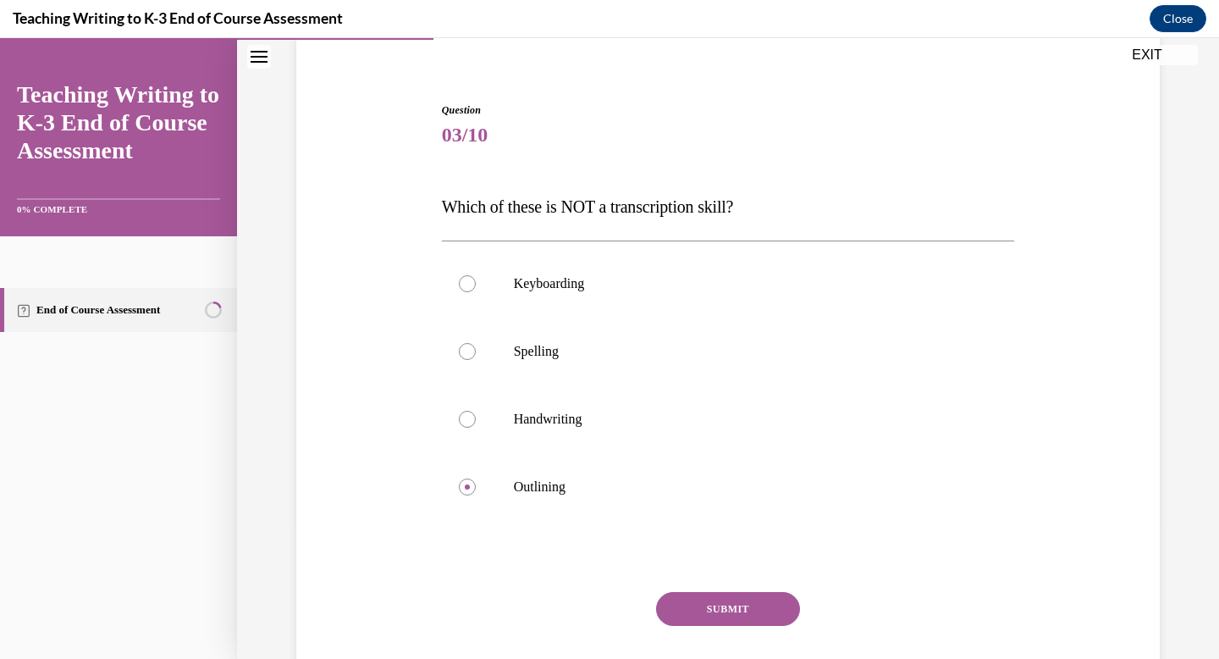
click at [675, 611] on button "SUBMIT" at bounding box center [728, 609] width 144 height 34
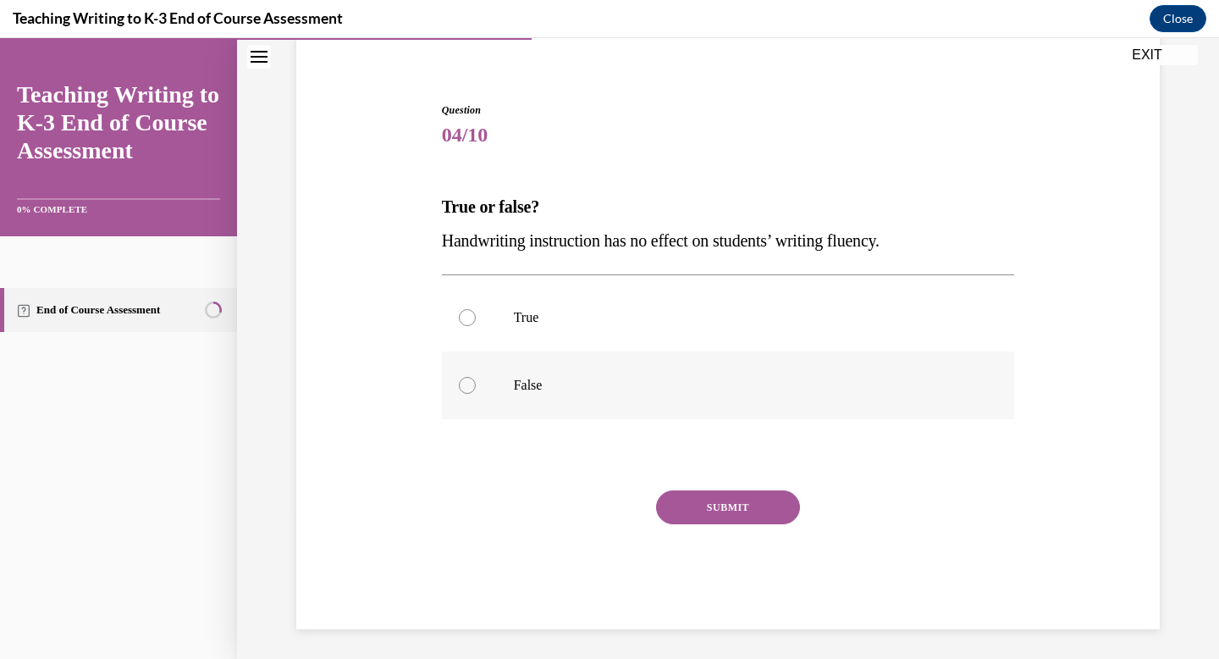
click at [594, 382] on p "False" at bounding box center [743, 385] width 459 height 17
click at [476, 382] on input "False" at bounding box center [467, 385] width 17 height 17
radio input "true"
click at [703, 503] on button "SUBMIT" at bounding box center [728, 507] width 144 height 34
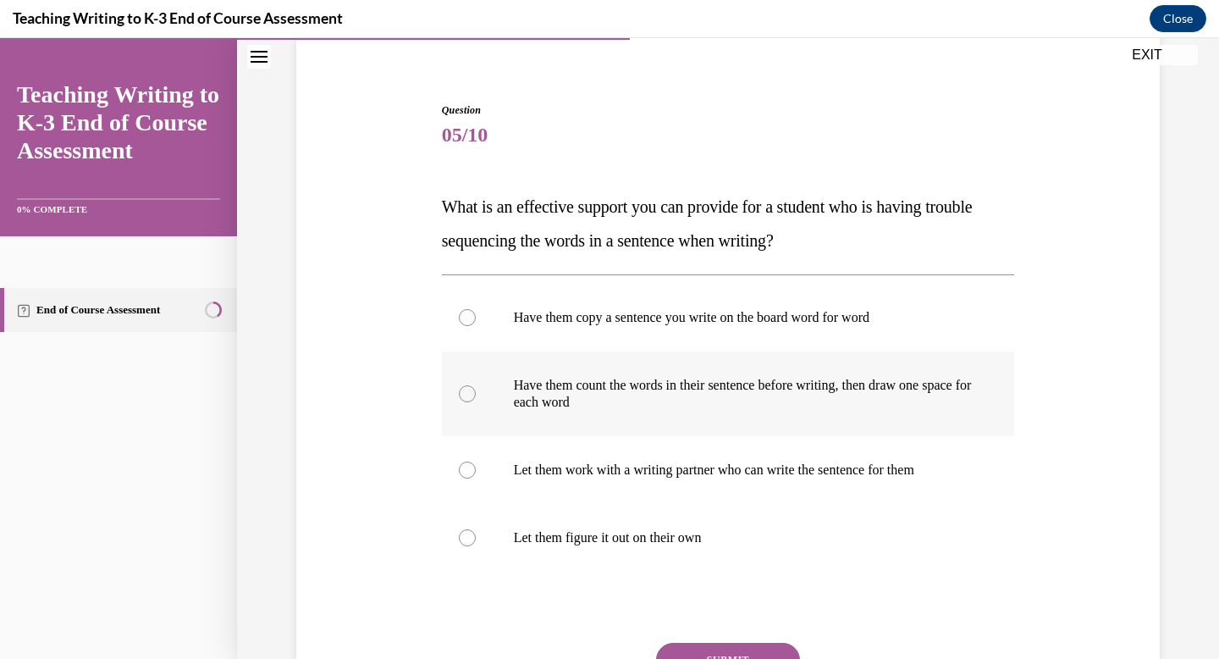
click at [725, 416] on label "Have them count the words in their sentence before writing, then draw one space…" at bounding box center [728, 393] width 573 height 85
click at [476, 402] on input "Have them count the words in their sentence before writing, then draw one space…" at bounding box center [467, 393] width 17 height 17
radio input "true"
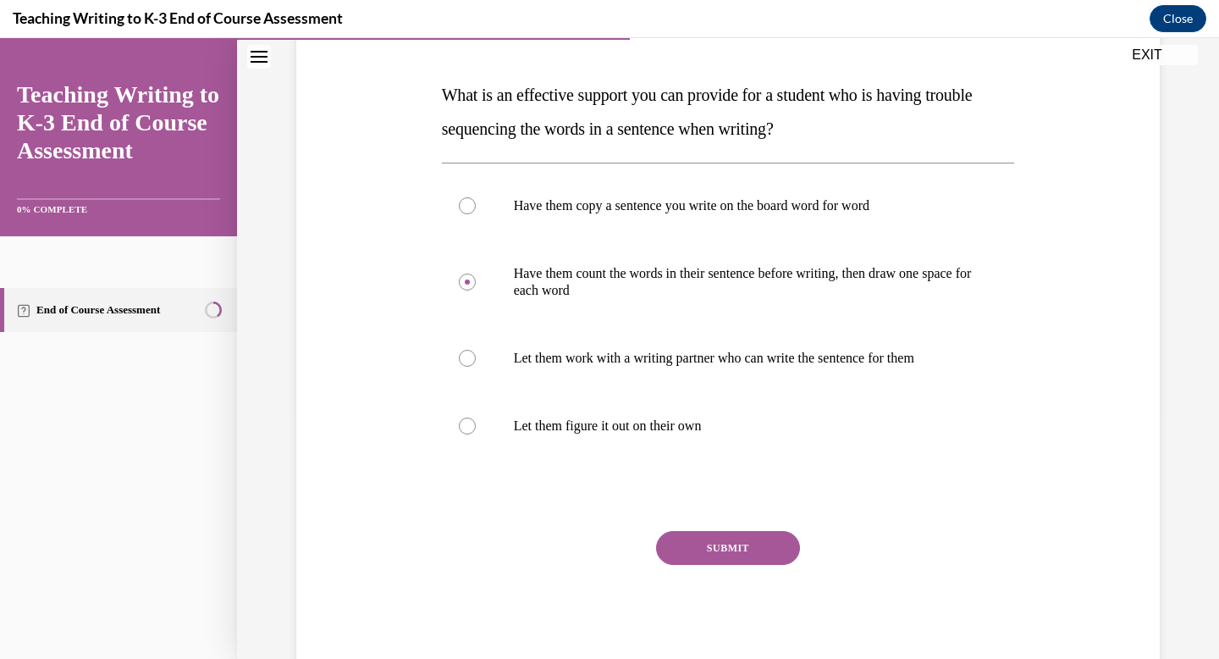
scroll to position [248, 0]
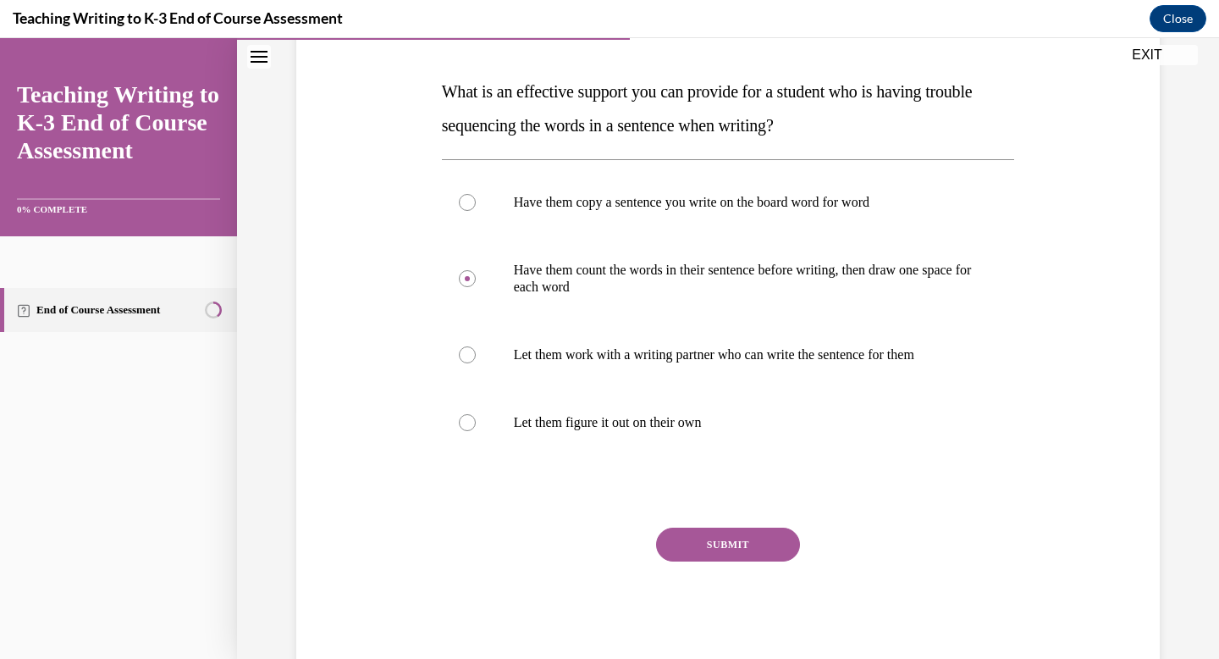
click at [707, 549] on button "SUBMIT" at bounding box center [728, 545] width 144 height 34
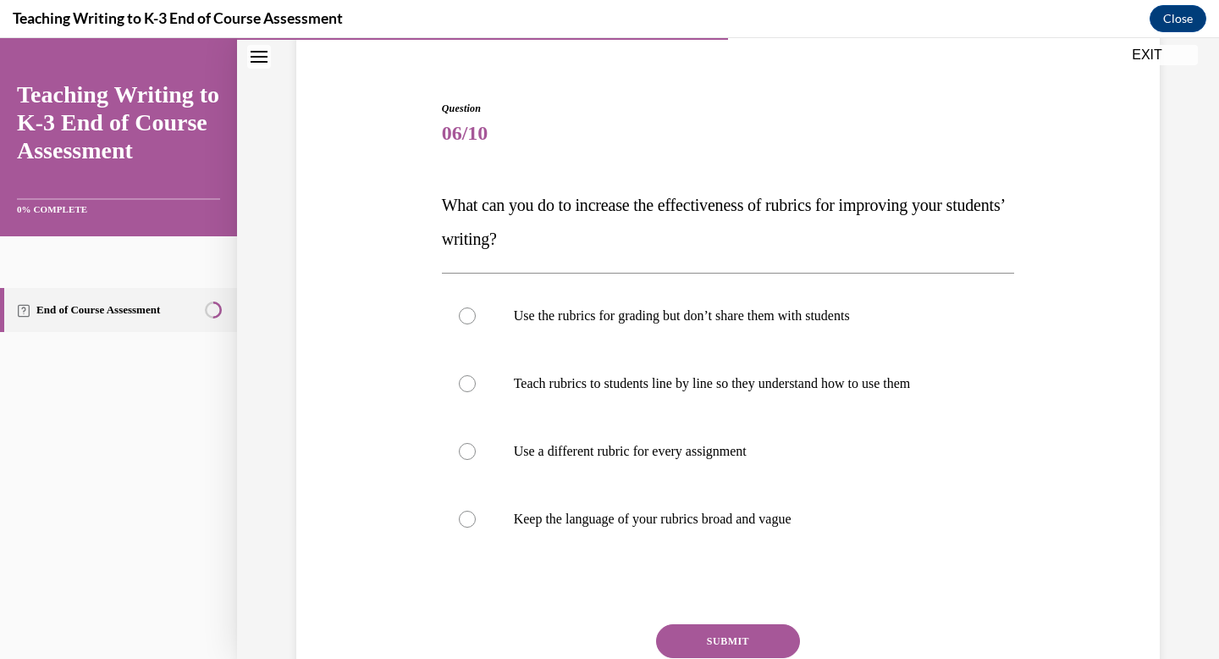
scroll to position [140, 0]
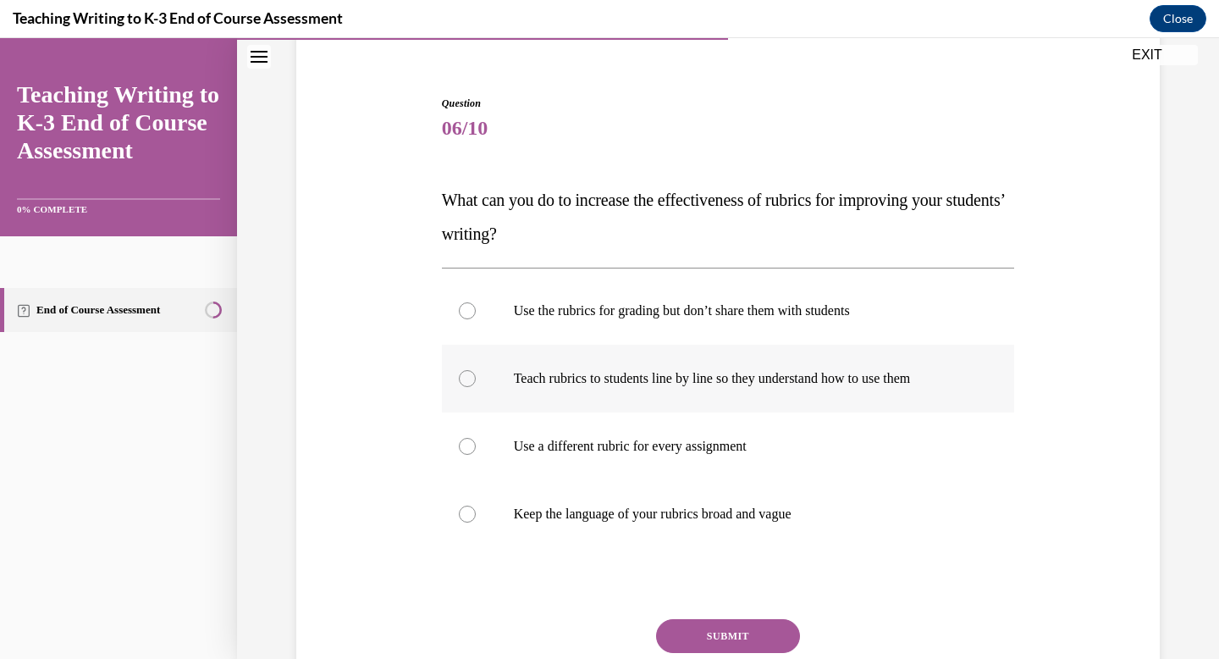
click at [948, 396] on label "Teach rubrics to students line by line so they understand how to use them" at bounding box center [728, 379] width 573 height 68
click at [476, 387] on input "Teach rubrics to students line by line so they understand how to use them" at bounding box center [467, 378] width 17 height 17
radio input "true"
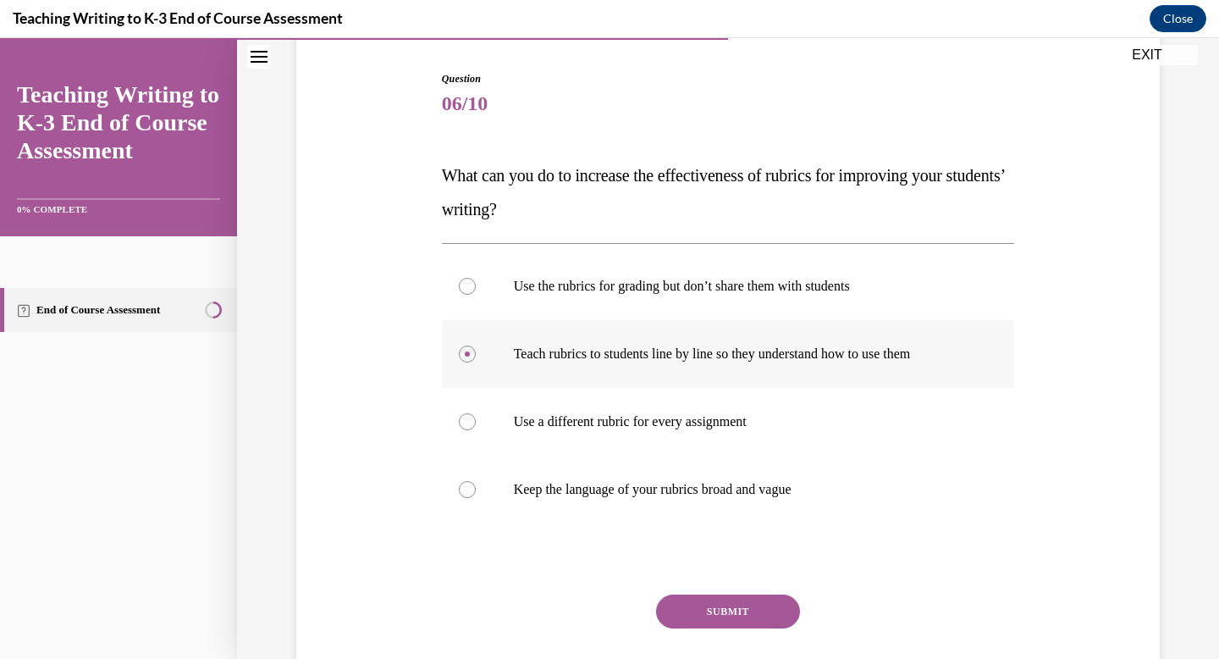
scroll to position [167, 0]
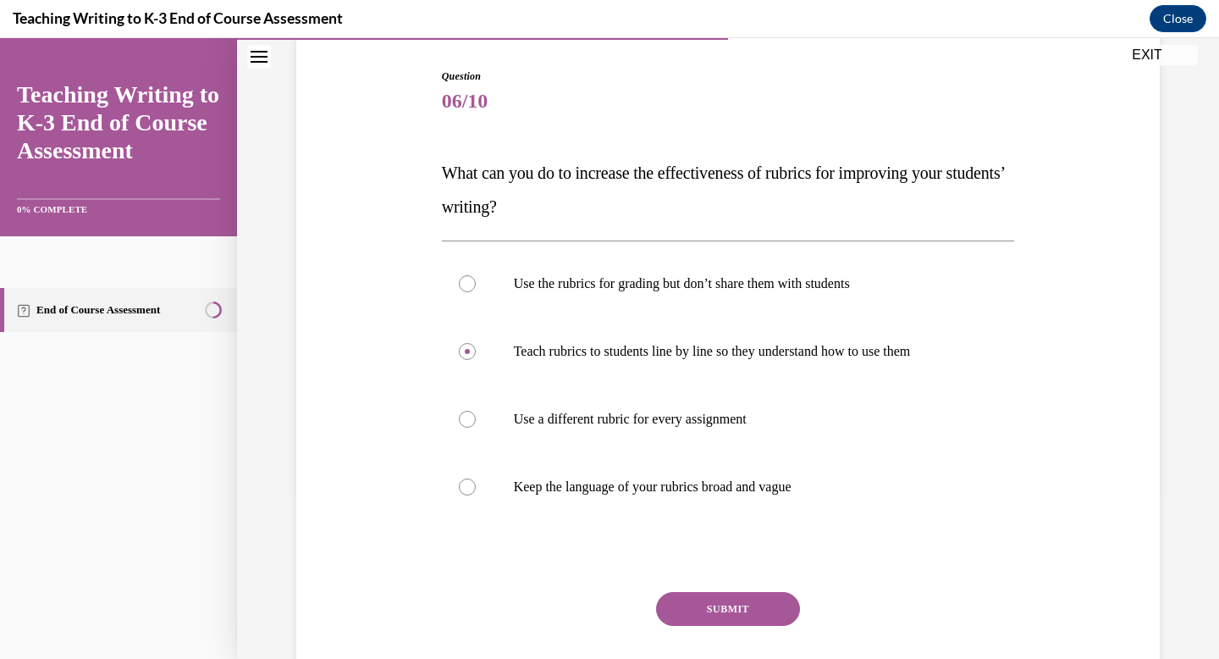
click at [749, 597] on button "SUBMIT" at bounding box center [728, 609] width 144 height 34
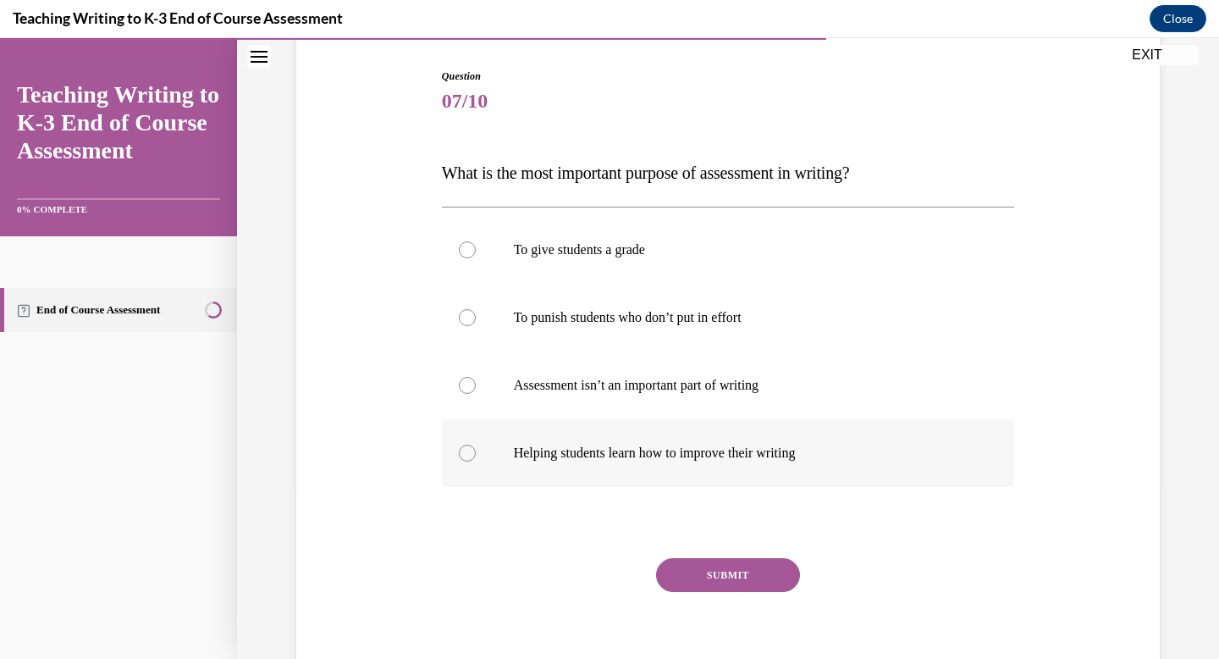
click at [783, 470] on label "Helping students learn how to improve their writing" at bounding box center [728, 453] width 573 height 68
click at [476, 461] on input "Helping students learn how to improve their writing" at bounding box center [467, 453] width 17 height 17
radio input "true"
click at [722, 574] on button "SUBMIT" at bounding box center [728, 575] width 144 height 34
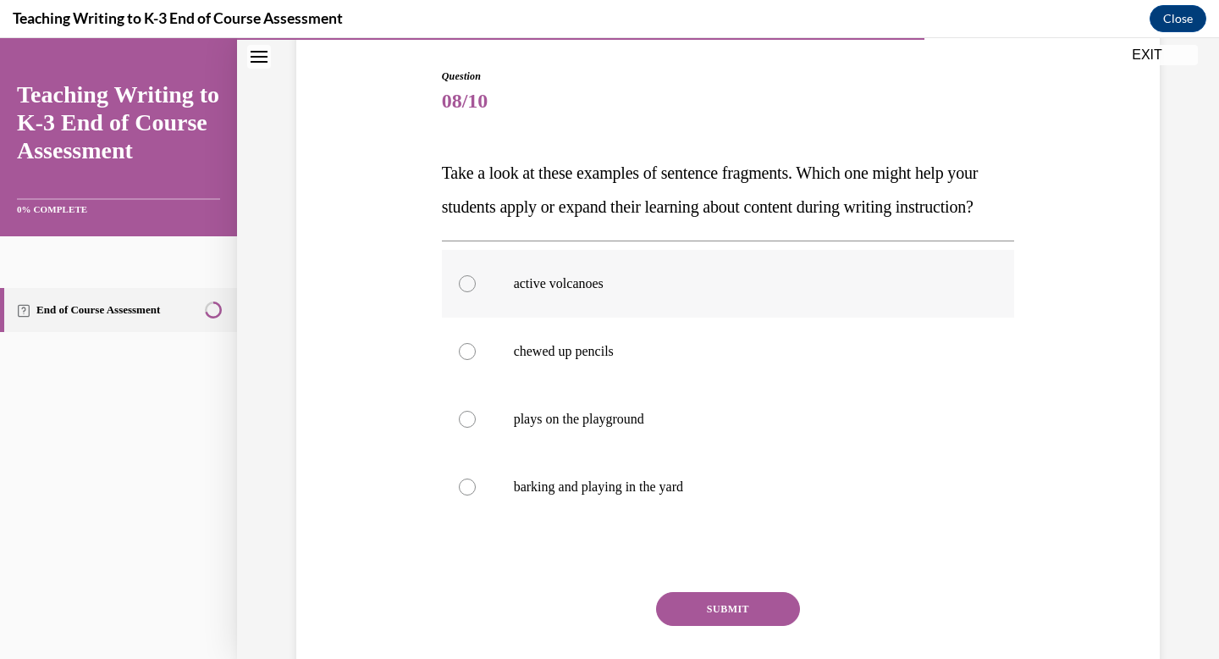
click at [754, 318] on label "active volcanoes" at bounding box center [728, 284] width 573 height 68
click at [476, 292] on input "active volcanoes" at bounding box center [467, 283] width 17 height 17
radio input "true"
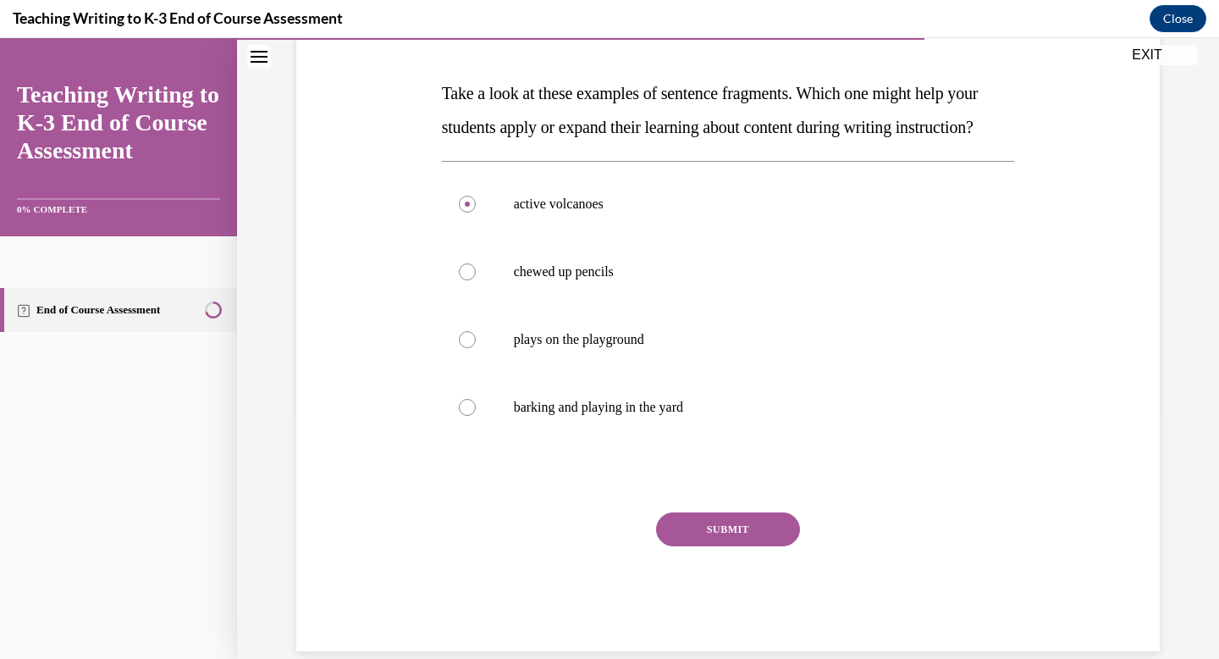
click at [736, 546] on button "SUBMIT" at bounding box center [728, 529] width 144 height 34
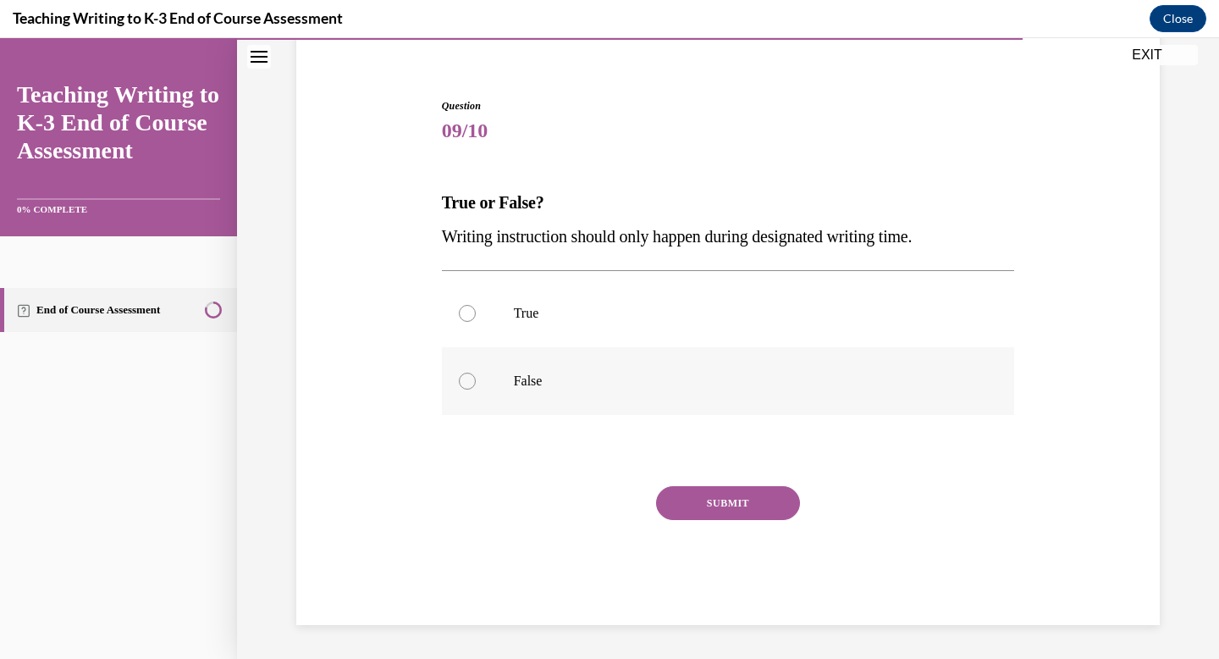
click at [733, 392] on label "False" at bounding box center [728, 381] width 573 height 68
click at [476, 390] on input "False" at bounding box center [467, 381] width 17 height 17
radio input "true"
click at [748, 509] on button "SUBMIT" at bounding box center [728, 503] width 144 height 34
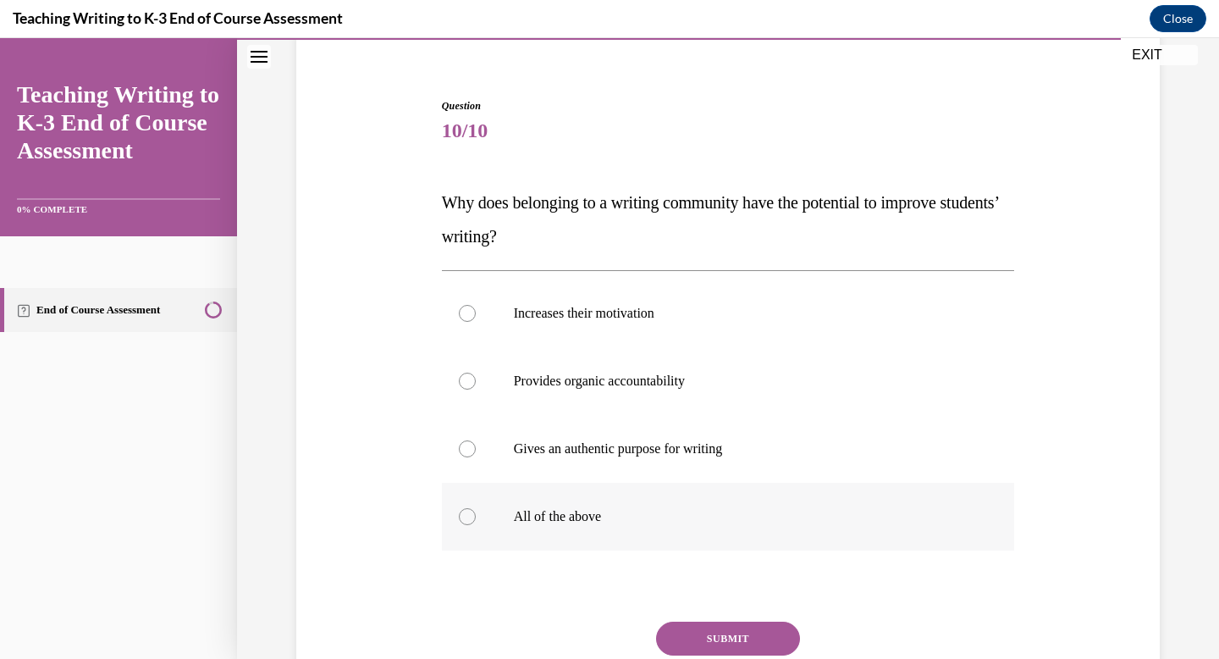
click at [928, 505] on label "All of the above" at bounding box center [728, 517] width 573 height 68
click at [476, 508] on input "All of the above" at bounding box center [467, 516] width 17 height 17
radio input "true"
click at [736, 633] on button "SUBMIT" at bounding box center [728, 639] width 144 height 34
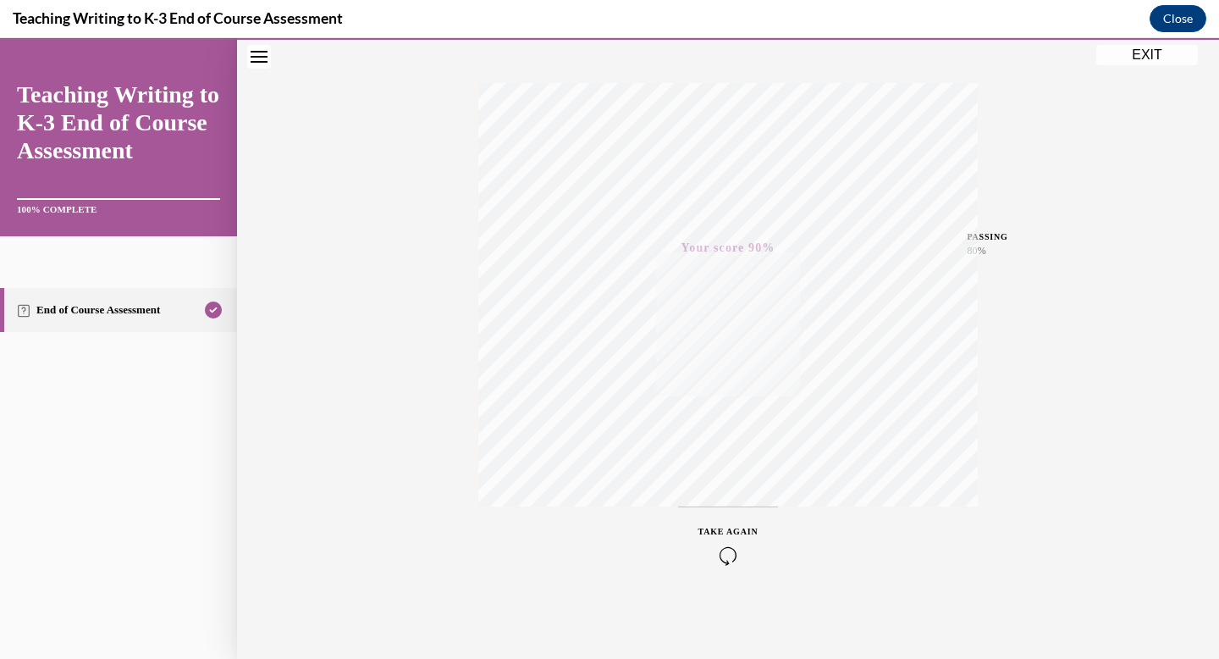
scroll to position [0, 0]
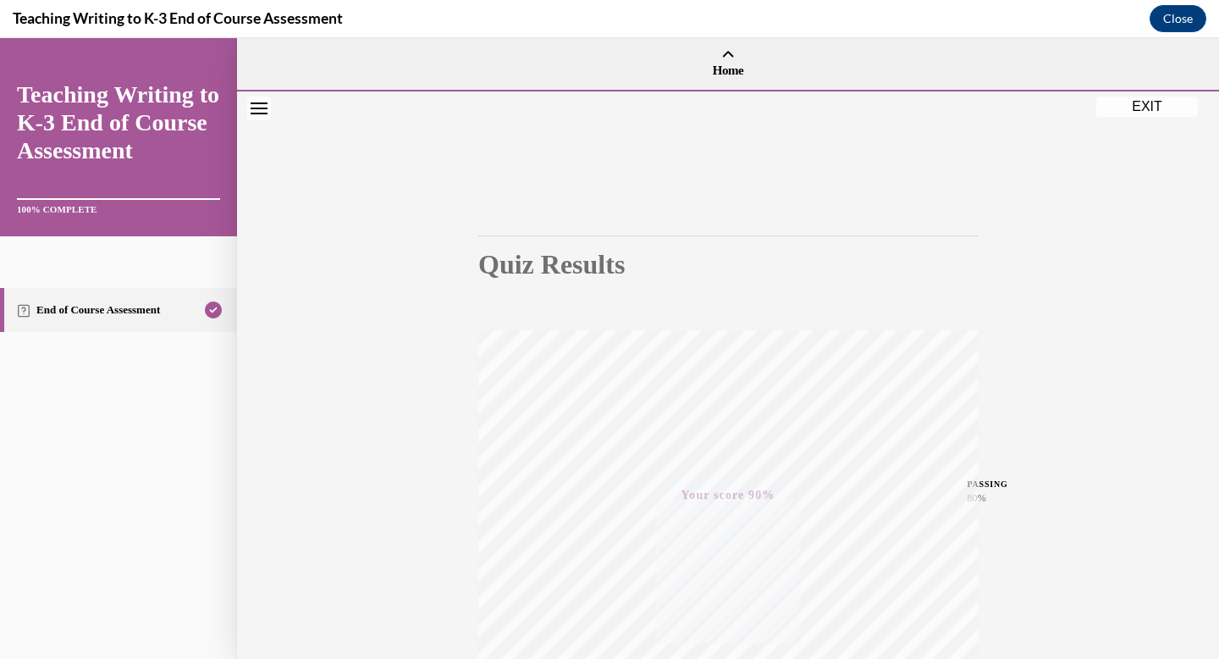
click at [1141, 113] on button "EXIT" at bounding box center [1148, 107] width 102 height 20
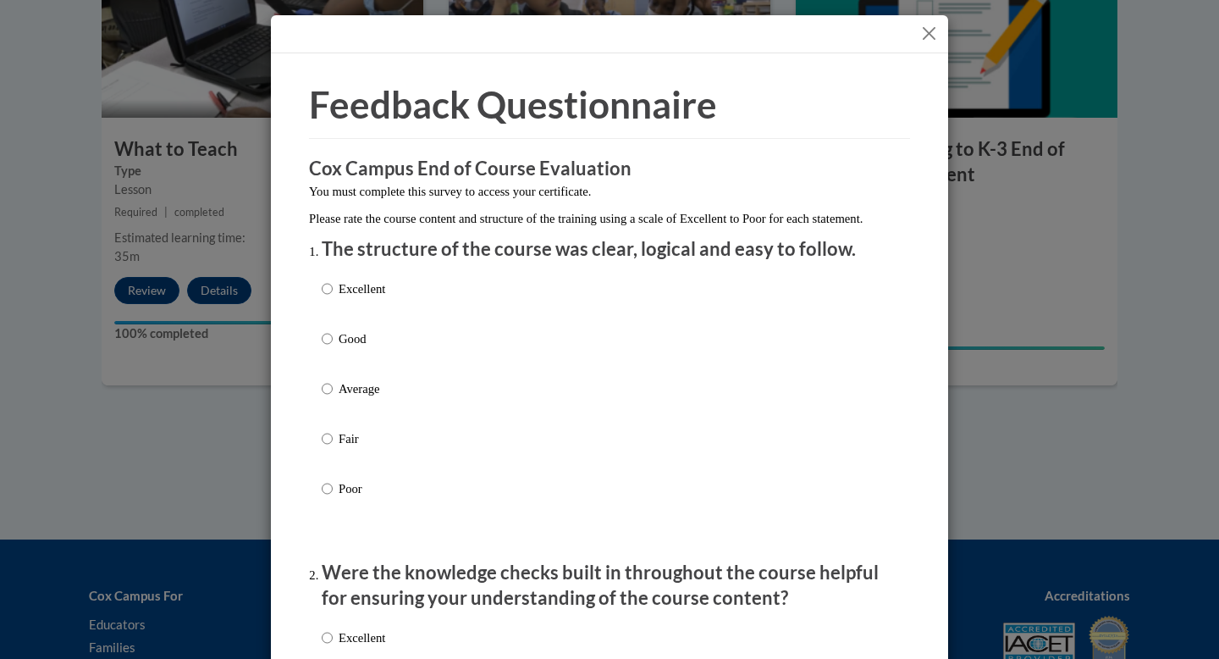
click at [571, 316] on div "Excellent Good Average Fair Poor" at bounding box center [610, 409] width 576 height 276
click at [423, 313] on div "Excellent Good Average Fair Poor" at bounding box center [610, 409] width 576 height 276
click at [322, 298] on input "Excellent" at bounding box center [327, 288] width 11 height 19
radio input "true"
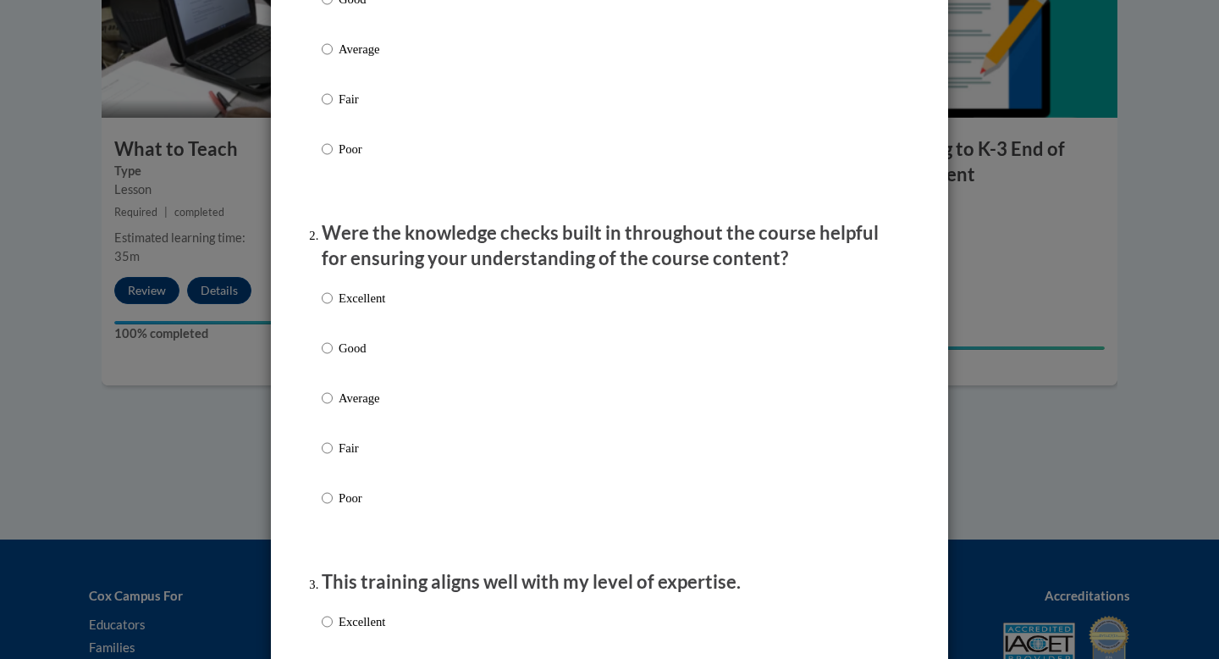
scroll to position [345, 0]
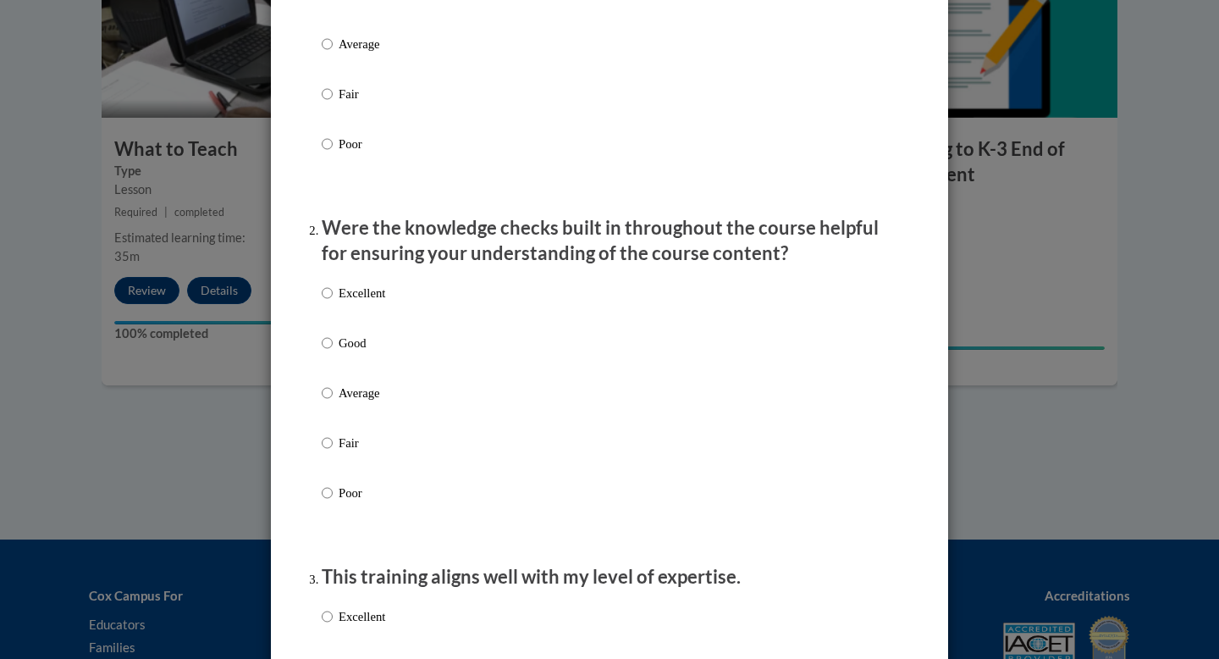
click at [332, 296] on div "Excellent Good Average Fair Poor" at bounding box center [354, 406] width 64 height 262
click at [329, 314] on label "Excellent" at bounding box center [354, 307] width 64 height 46
click at [329, 302] on input "Excellent" at bounding box center [327, 293] width 11 height 19
radio input "true"
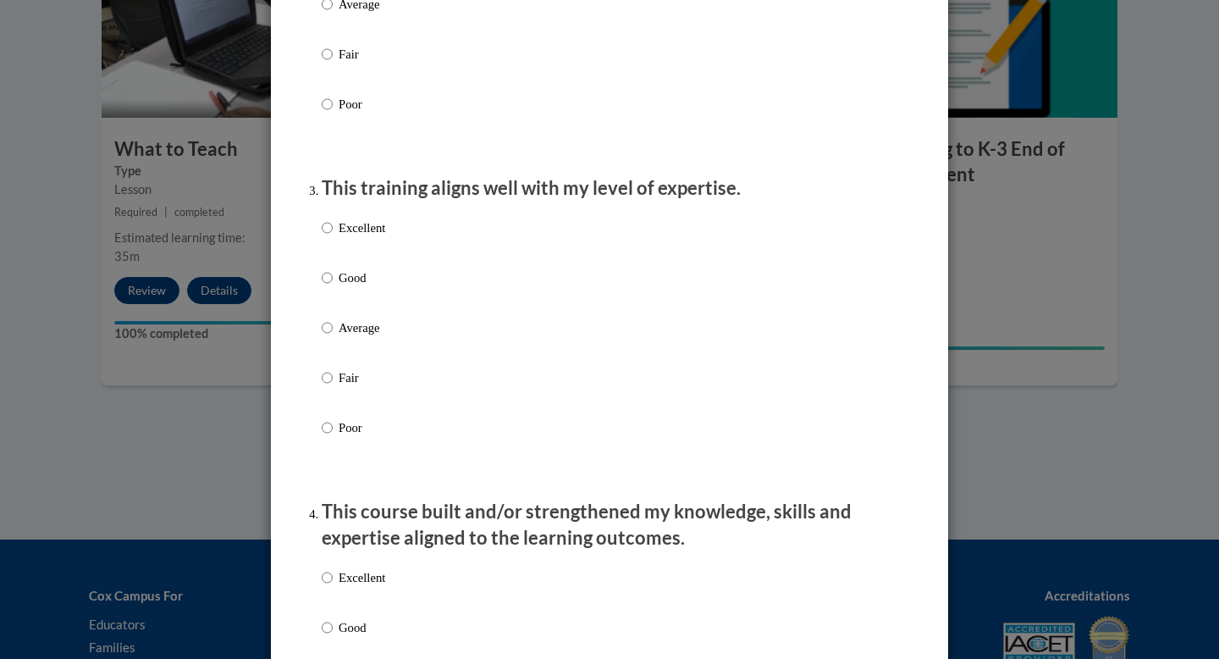
click at [330, 261] on label "Excellent" at bounding box center [354, 241] width 64 height 46
click at [330, 237] on input "Excellent" at bounding box center [327, 227] width 11 height 19
radio input "true"
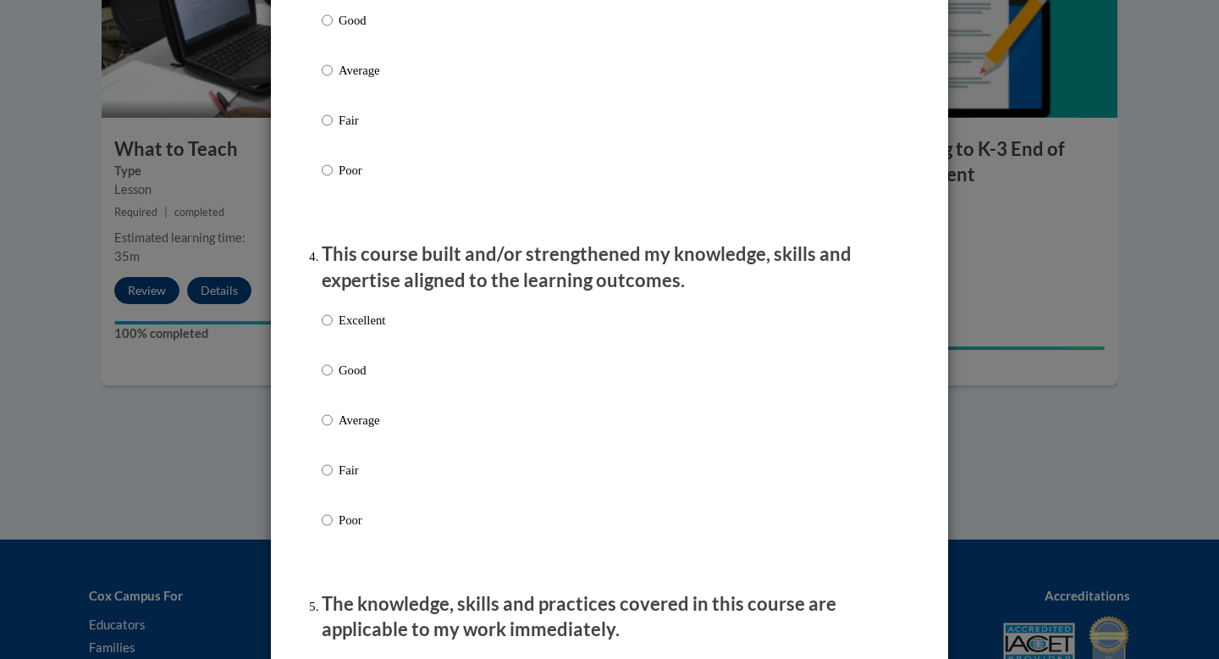
scroll to position [1039, 0]
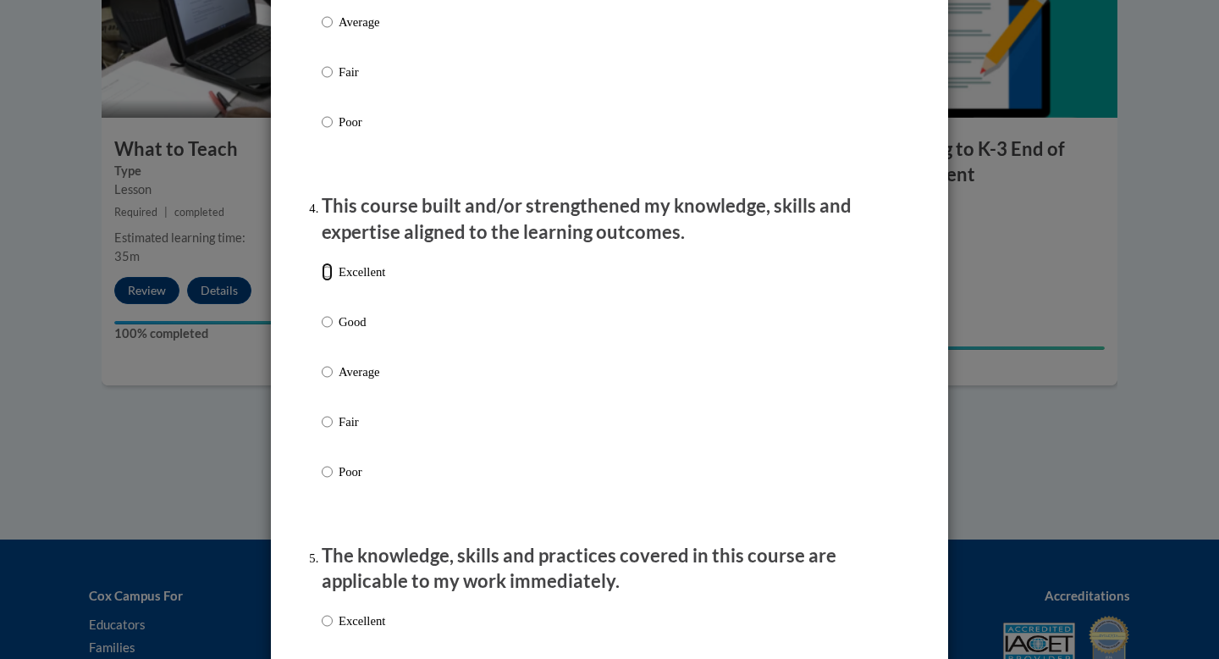
click at [325, 281] on input "Excellent" at bounding box center [327, 271] width 11 height 19
radio input "true"
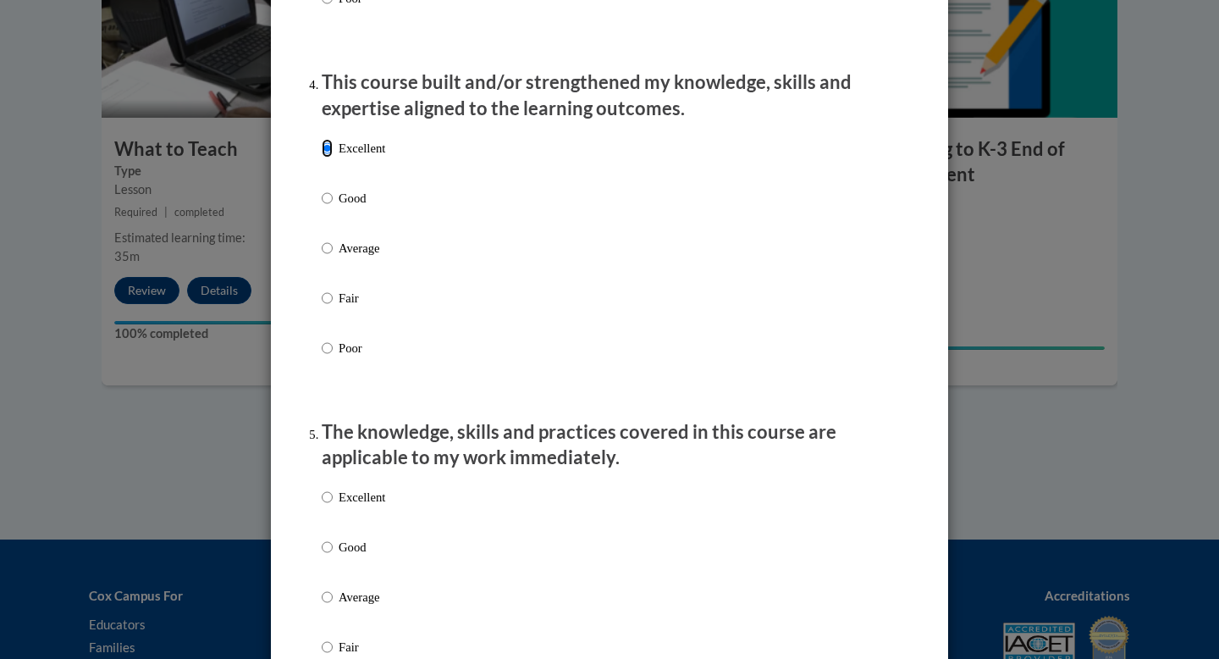
scroll to position [1268, 0]
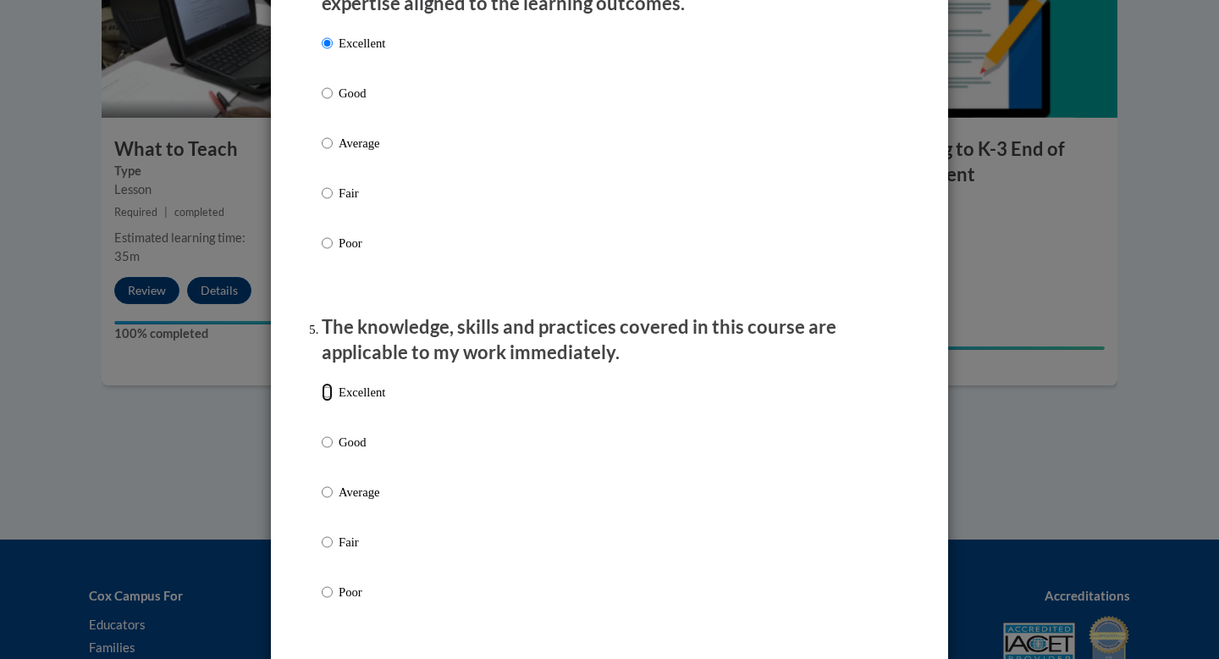
click at [322, 401] on input "Excellent" at bounding box center [327, 392] width 11 height 19
radio input "true"
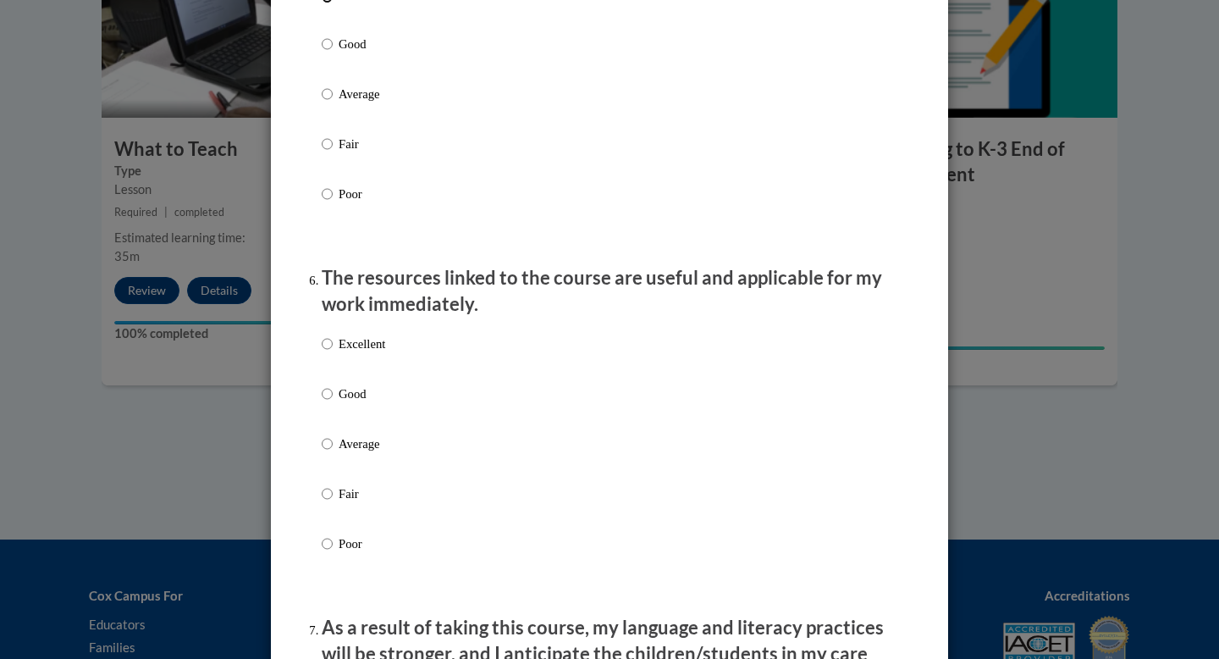
scroll to position [1758, 0]
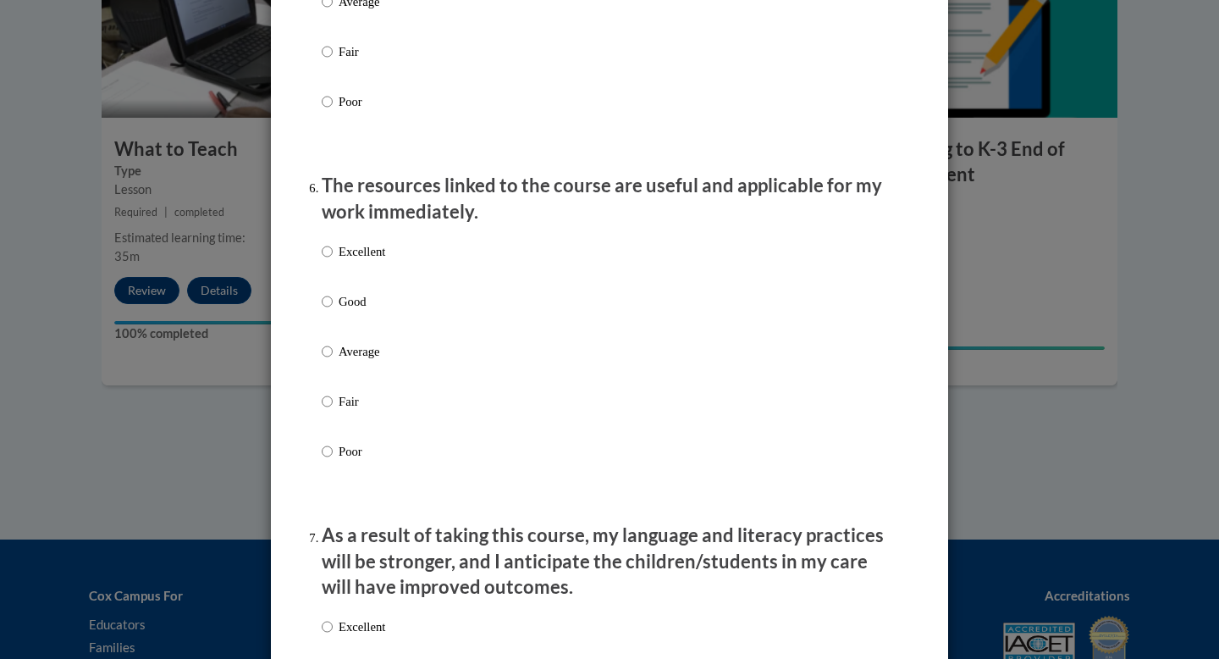
click at [329, 280] on label "Excellent" at bounding box center [354, 265] width 64 height 46
click at [329, 261] on input "Excellent" at bounding box center [327, 251] width 11 height 19
radio input "true"
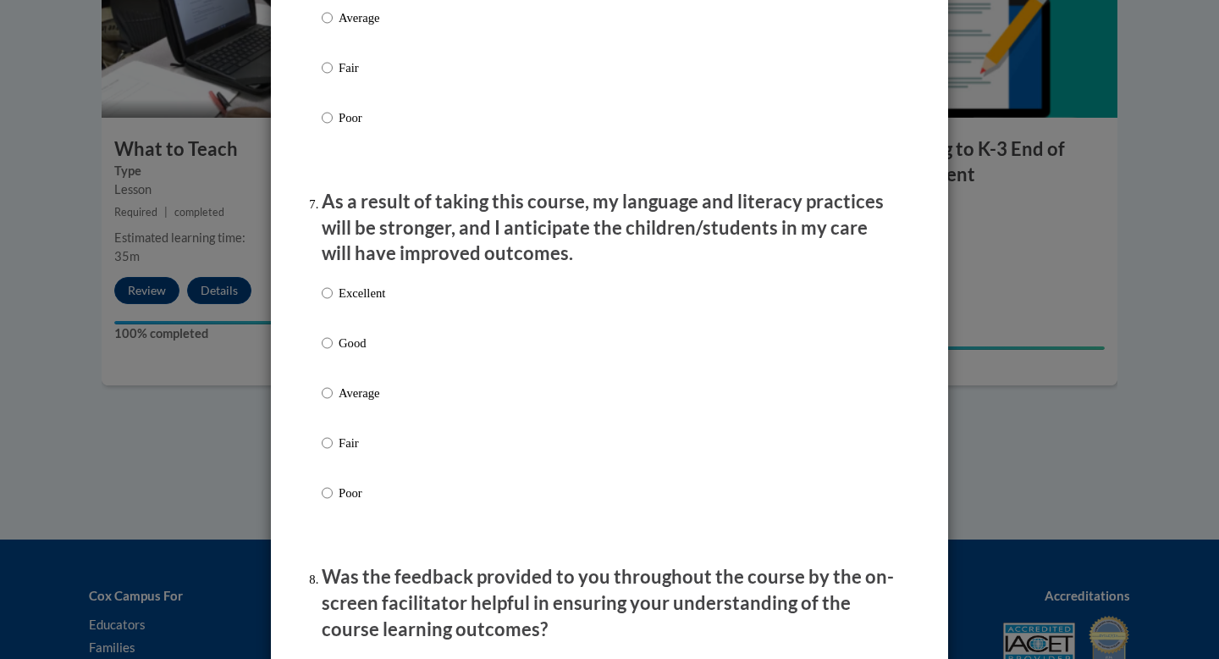
click at [344, 319] on label "Excellent" at bounding box center [354, 307] width 64 height 46
click at [333, 302] on input "Excellent" at bounding box center [327, 293] width 11 height 19
radio input "true"
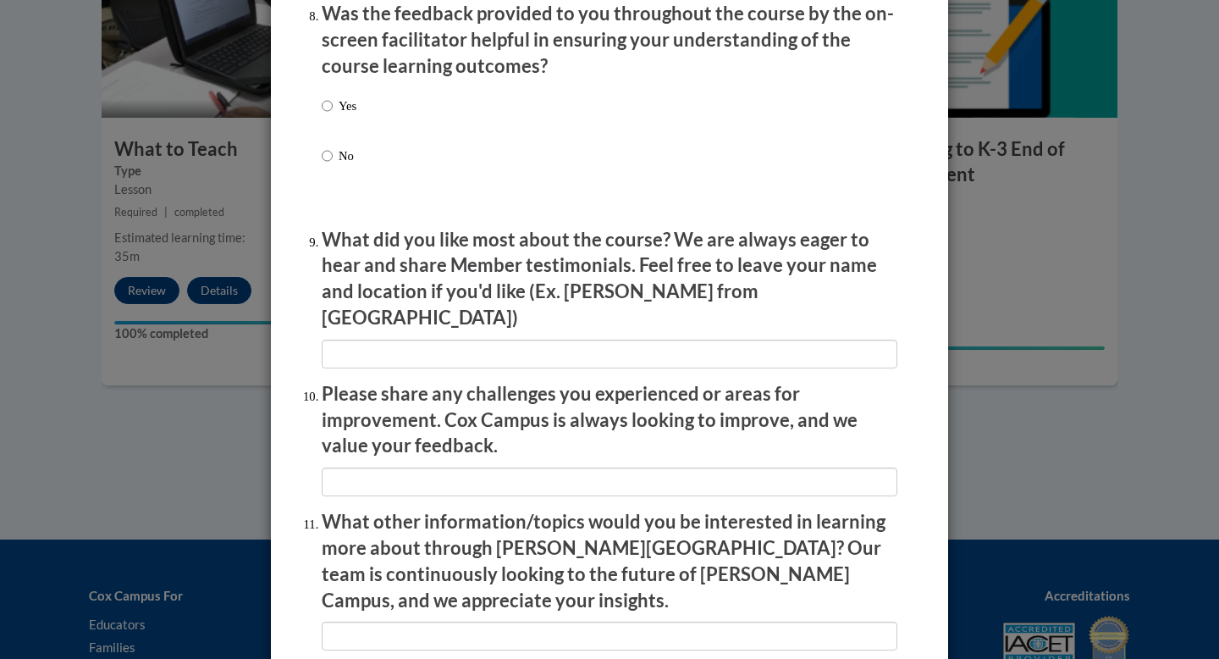
scroll to position [2611, 0]
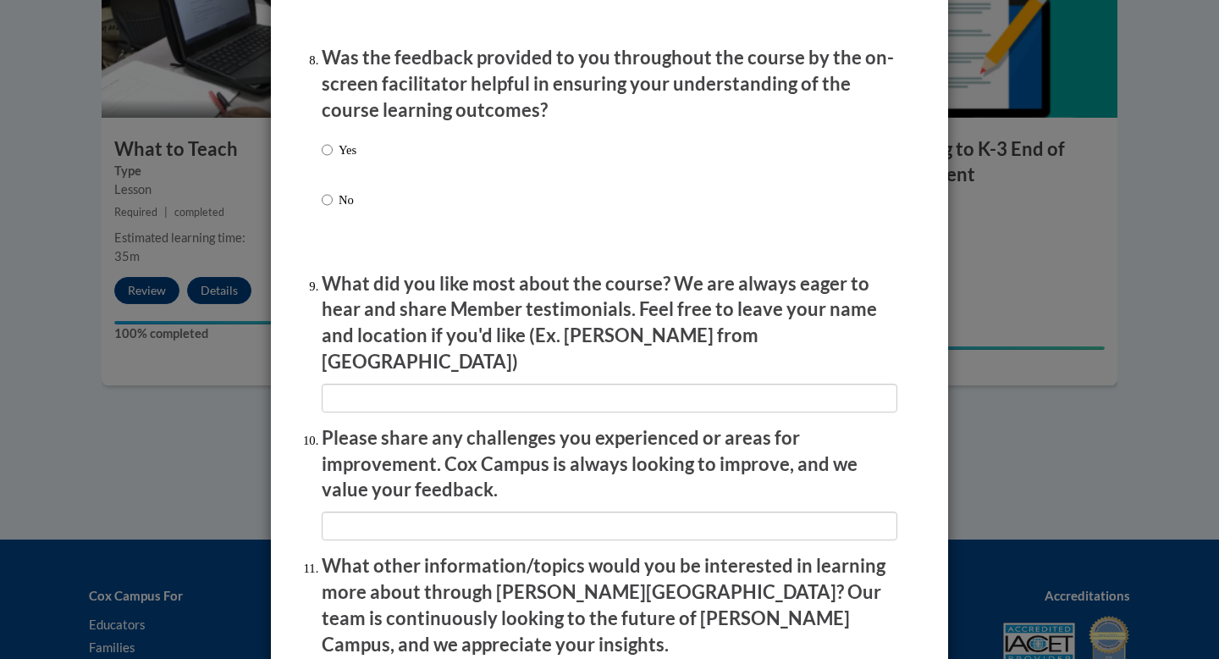
click at [347, 159] on p "Yes" at bounding box center [348, 150] width 18 height 19
click at [333, 159] on input "Yes" at bounding box center [327, 150] width 11 height 19
radio input "true"
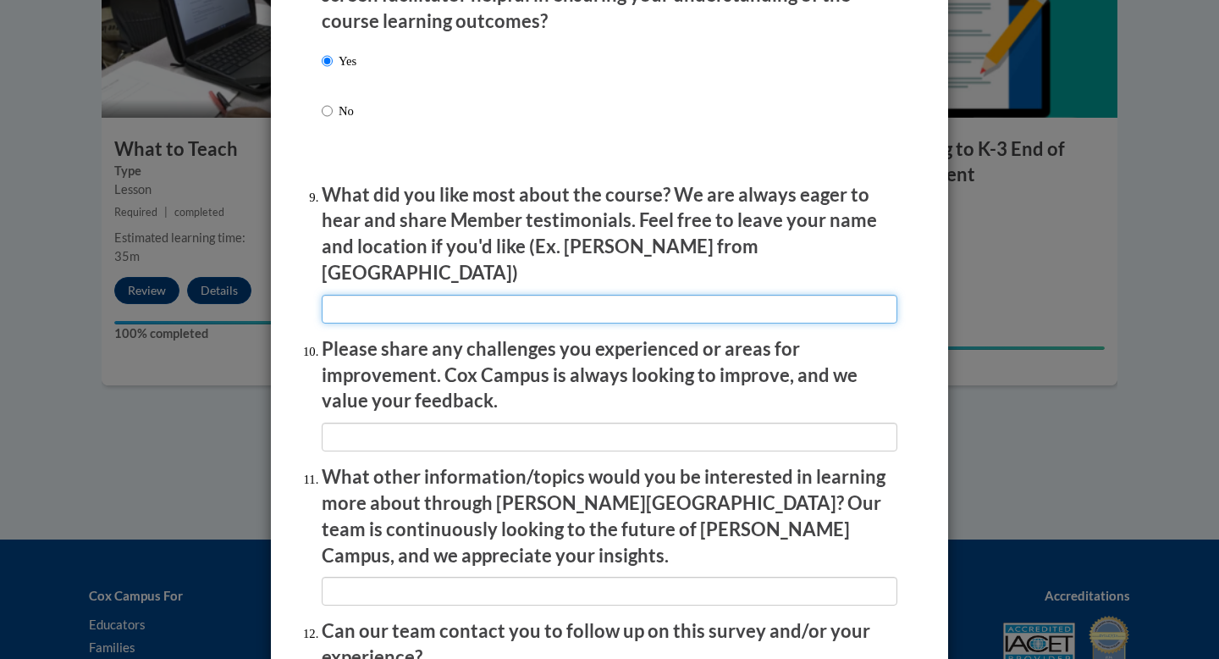
click at [384, 300] on input "textbox" at bounding box center [610, 309] width 576 height 29
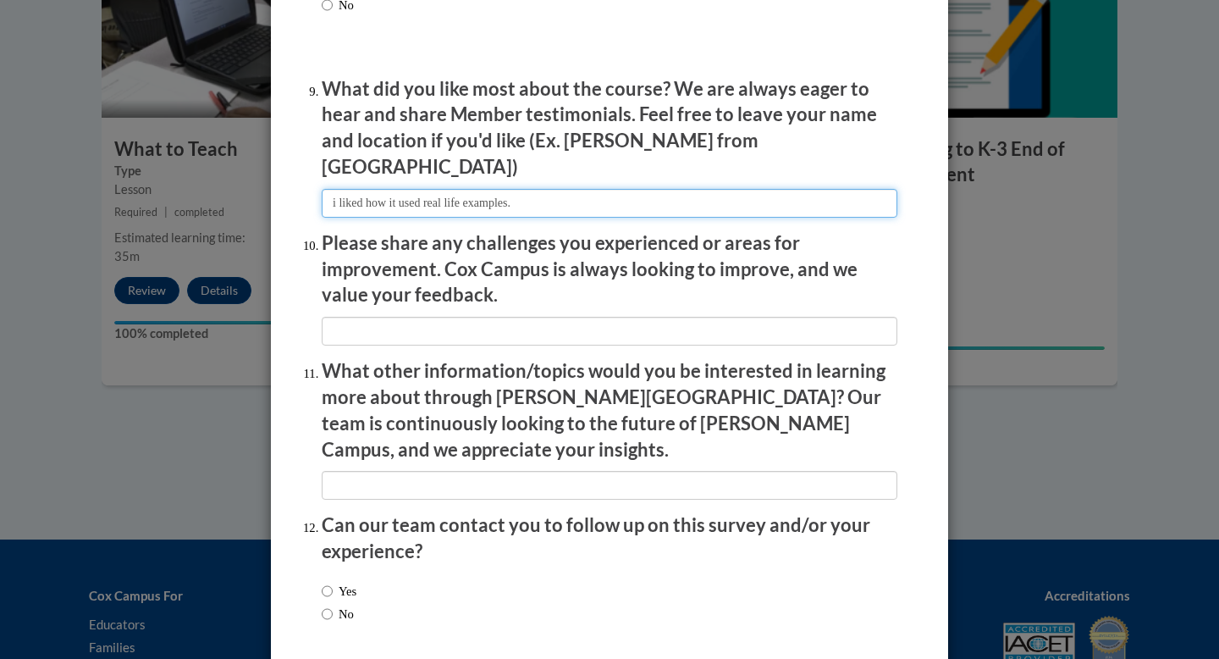
scroll to position [2807, 0]
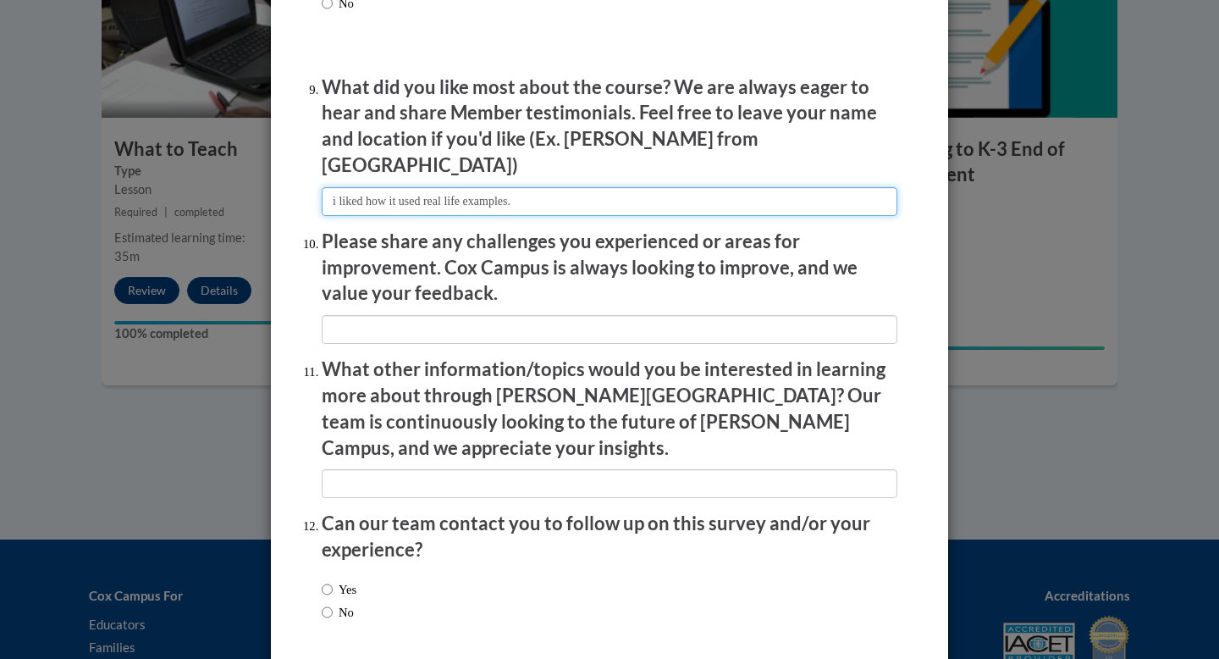
type input "i liked how it used real life examples."
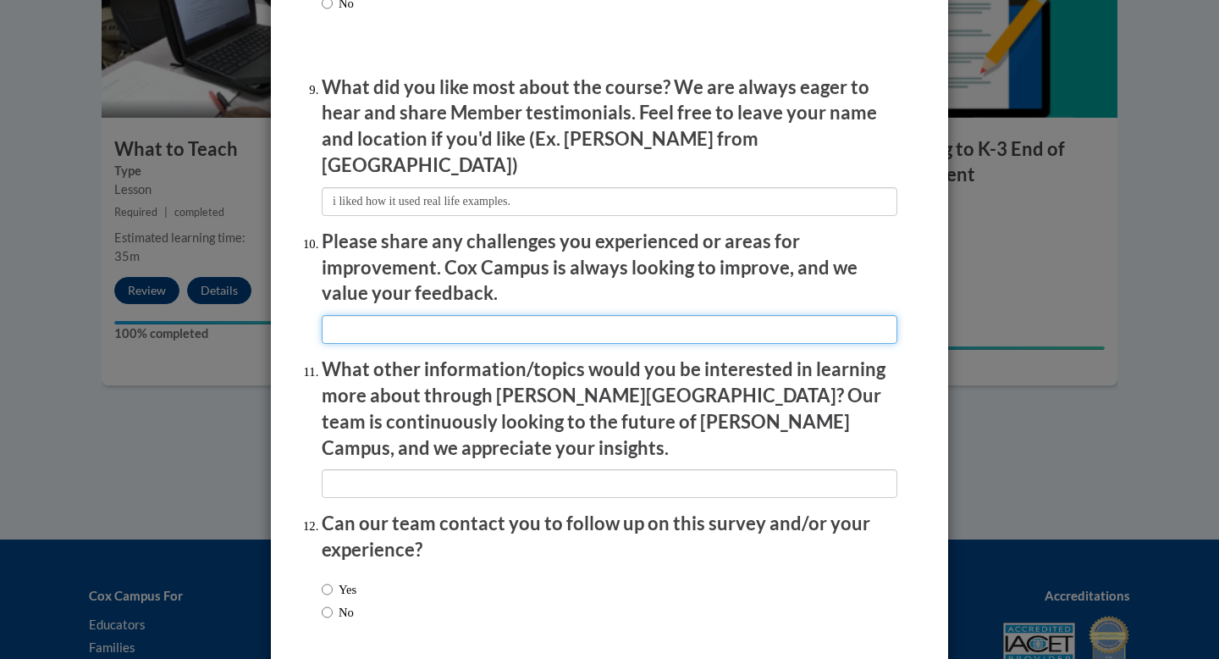
click at [408, 315] on input "textbox" at bounding box center [610, 329] width 576 height 29
type input "n/a"
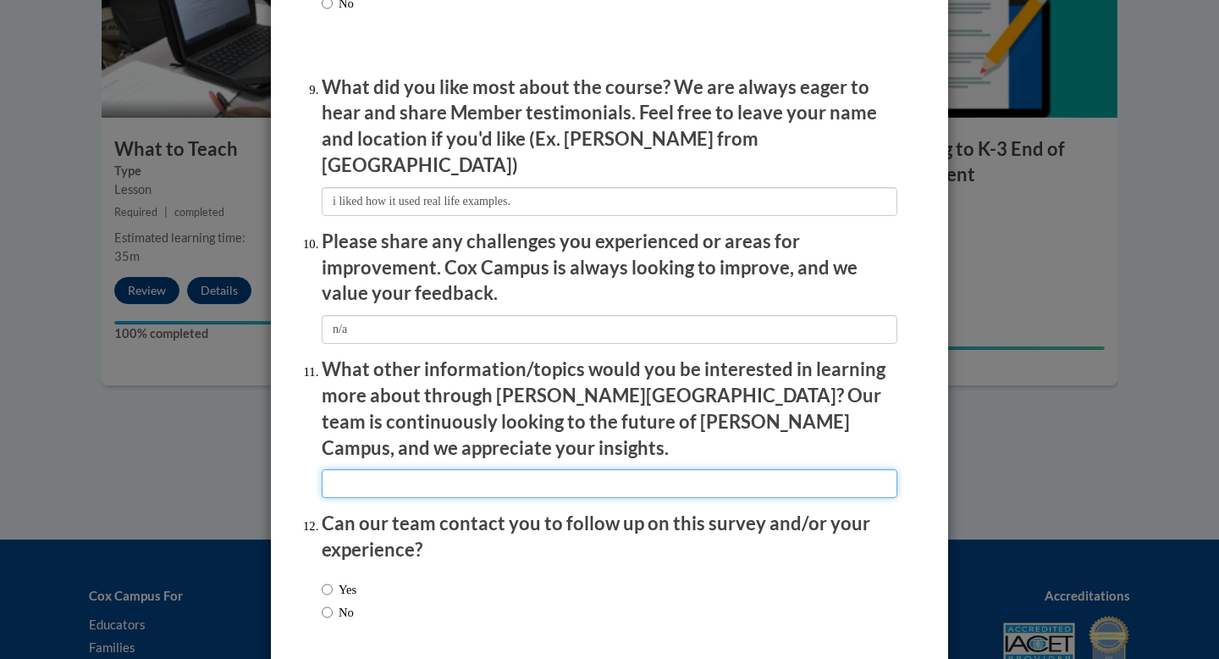
click at [428, 469] on input "textbox" at bounding box center [610, 483] width 576 height 29
type input "n"
type input "n/a"
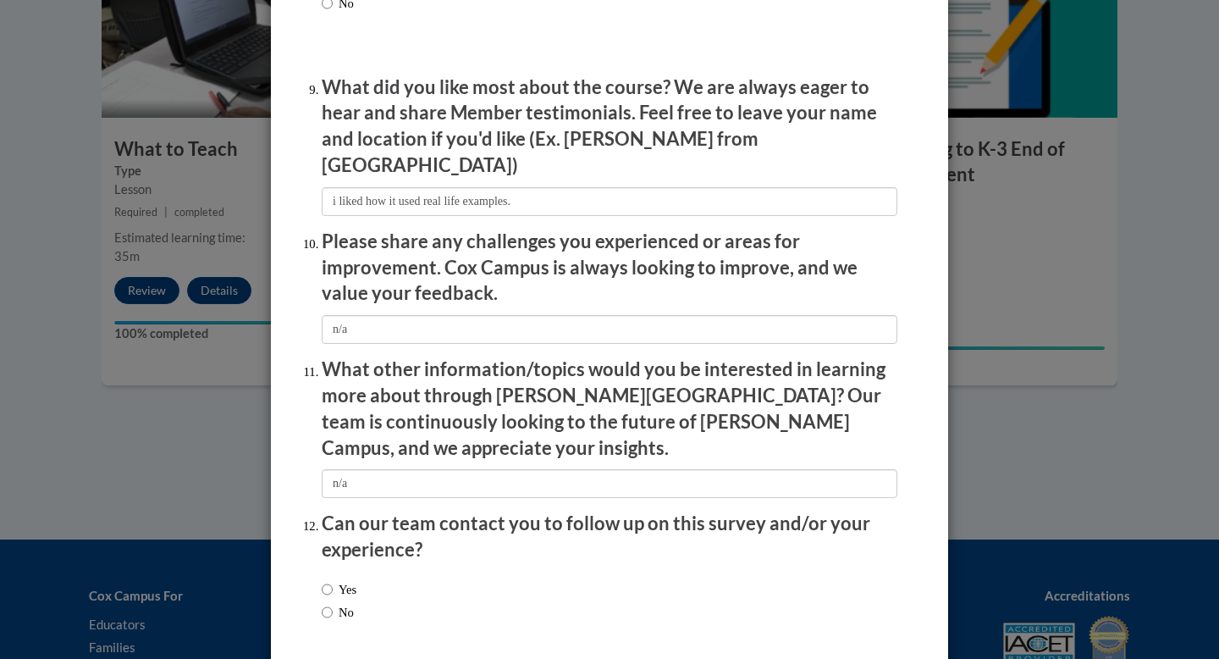
click at [382, 581] on div "Yes No" at bounding box center [610, 604] width 576 height 64
click at [356, 603] on span "No" at bounding box center [339, 612] width 35 height 19
click at [331, 603] on label "No" at bounding box center [338, 612] width 32 height 19
click at [331, 603] on input "No" at bounding box center [327, 612] width 11 height 19
radio input "true"
